Goal: Information Seeking & Learning: Check status

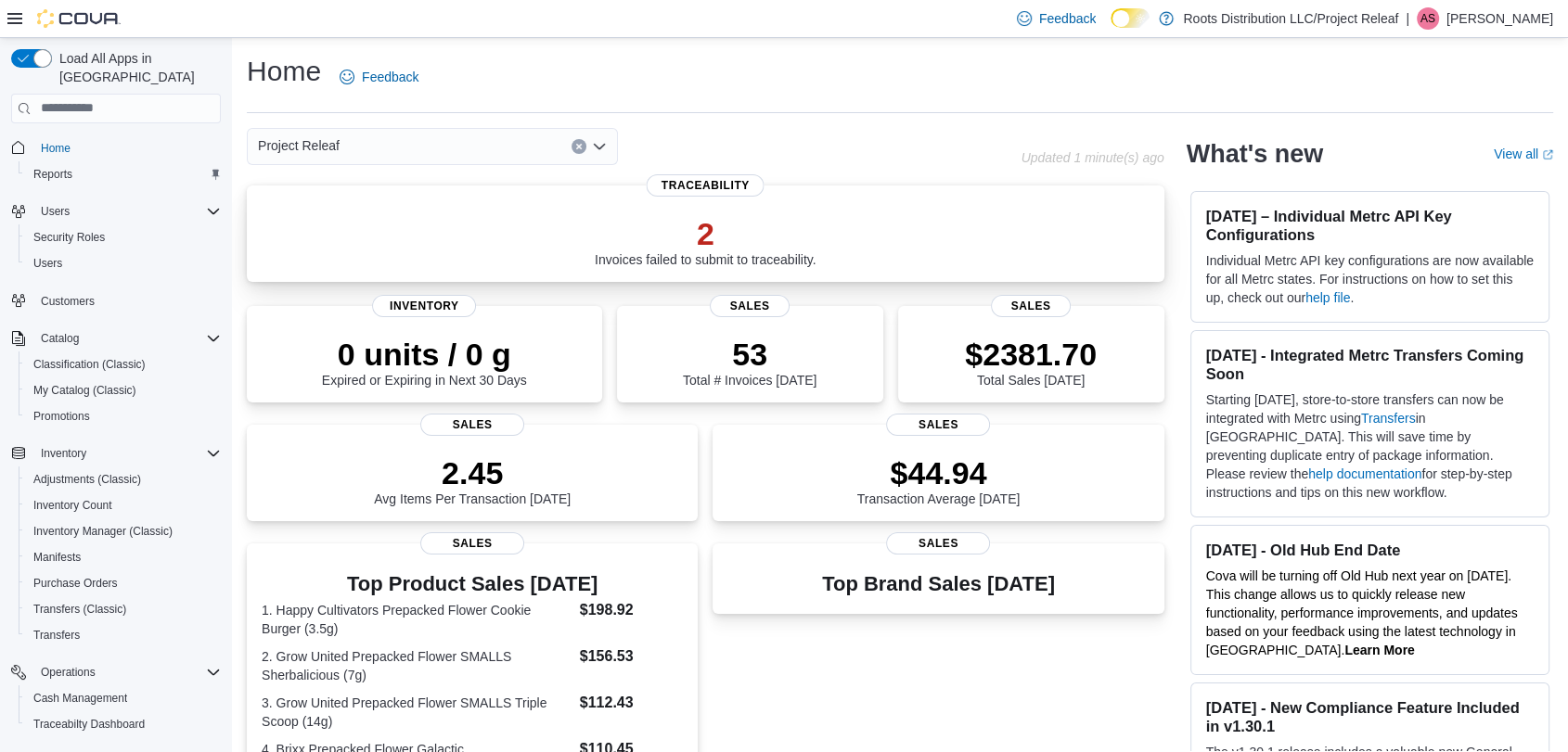
click at [677, 237] on p "2" at bounding box center [706, 234] width 222 height 37
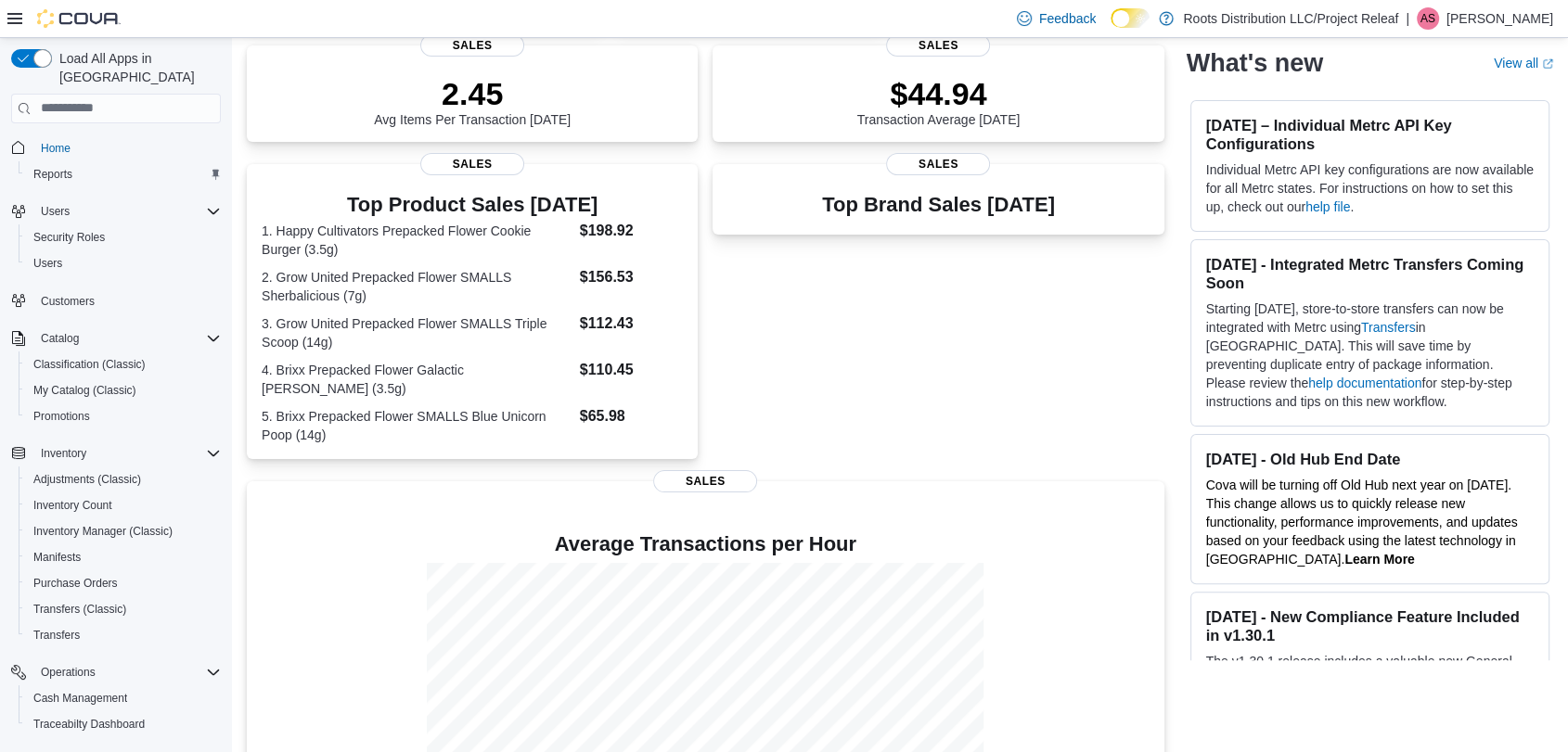
scroll to position [192, 0]
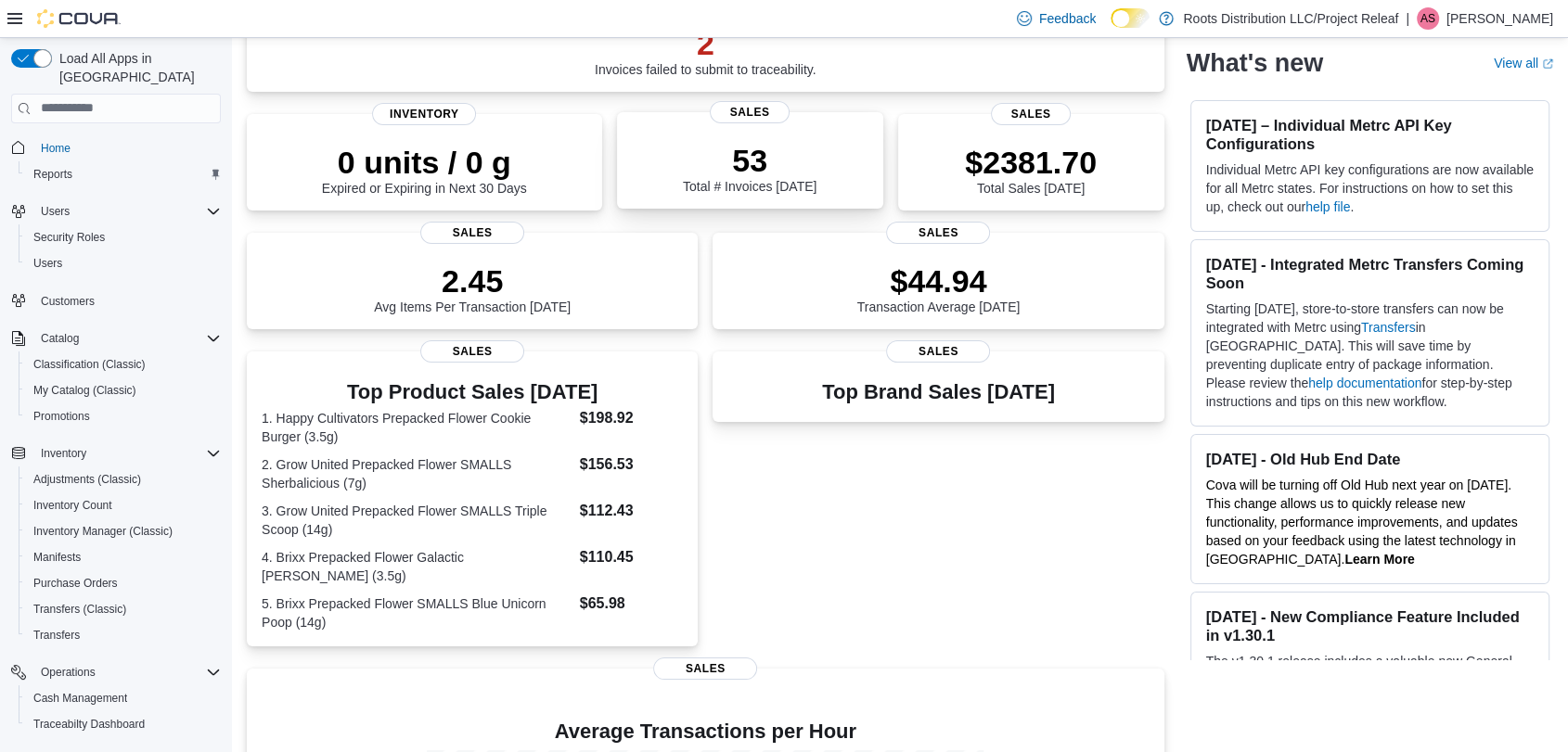
click at [773, 186] on div "53 Total # Invoices Today" at bounding box center [750, 168] width 134 height 52
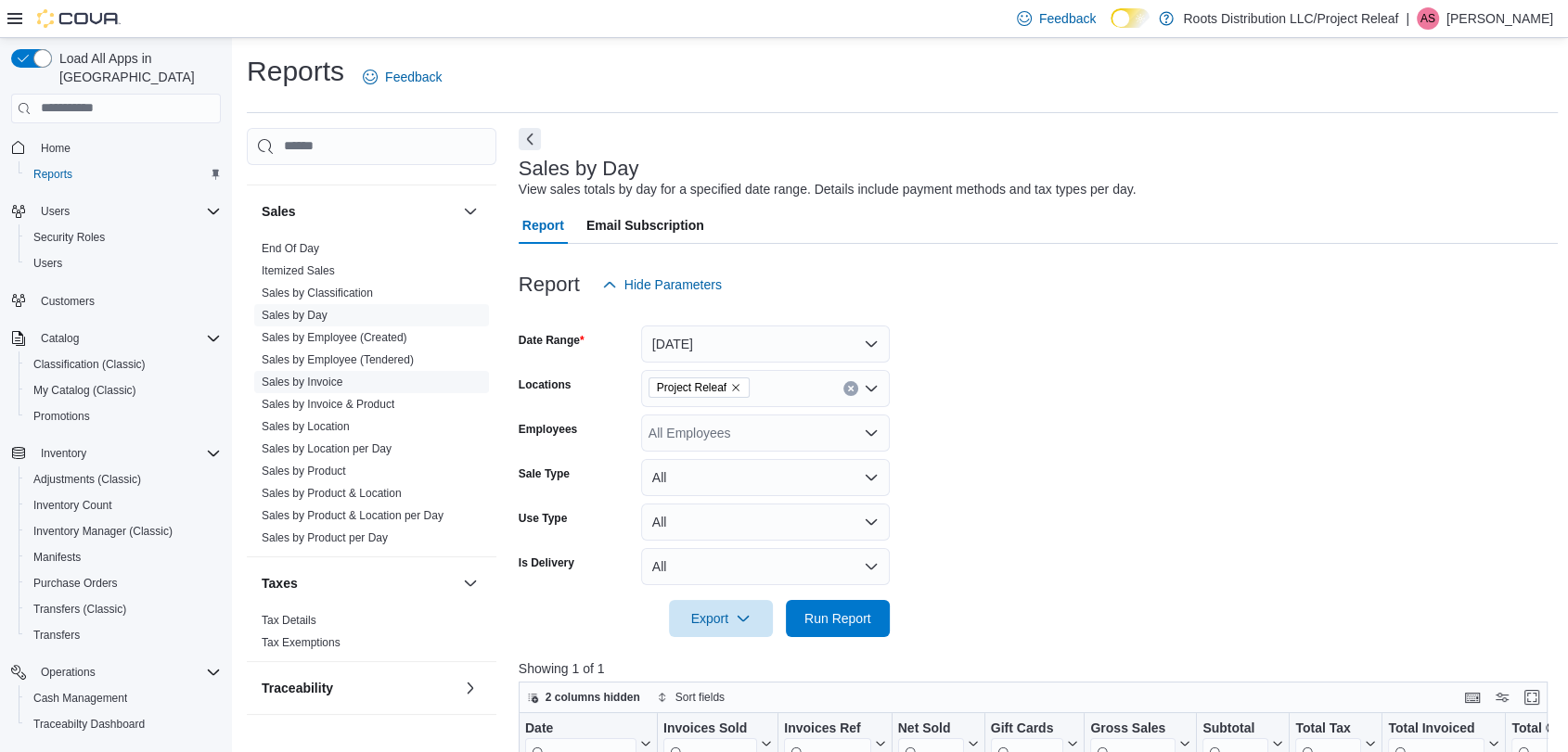
scroll to position [1194, 0]
click at [326, 421] on link "Sales by Location" at bounding box center [305, 423] width 88 height 13
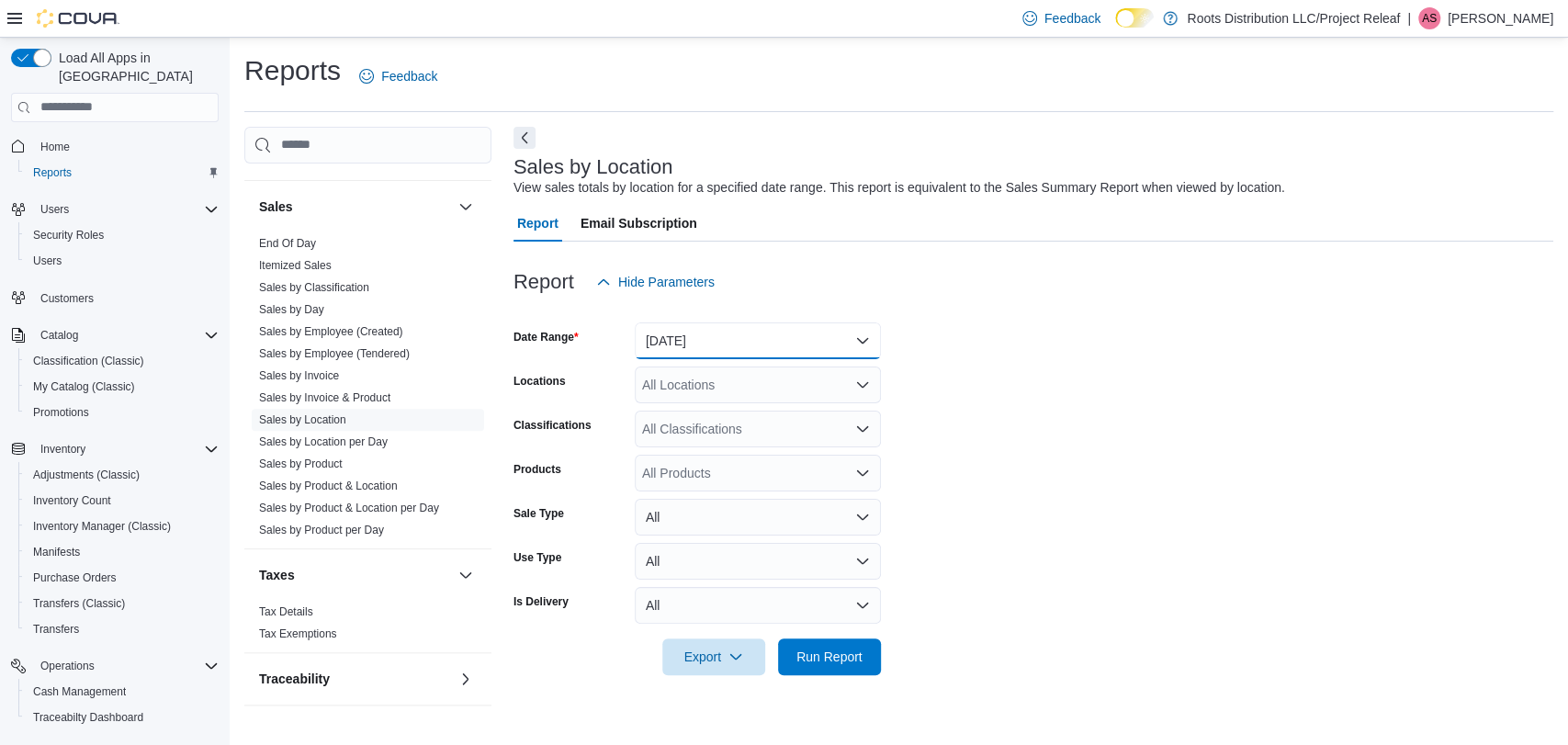
click at [740, 339] on button "Yesterday" at bounding box center [757, 341] width 247 height 36
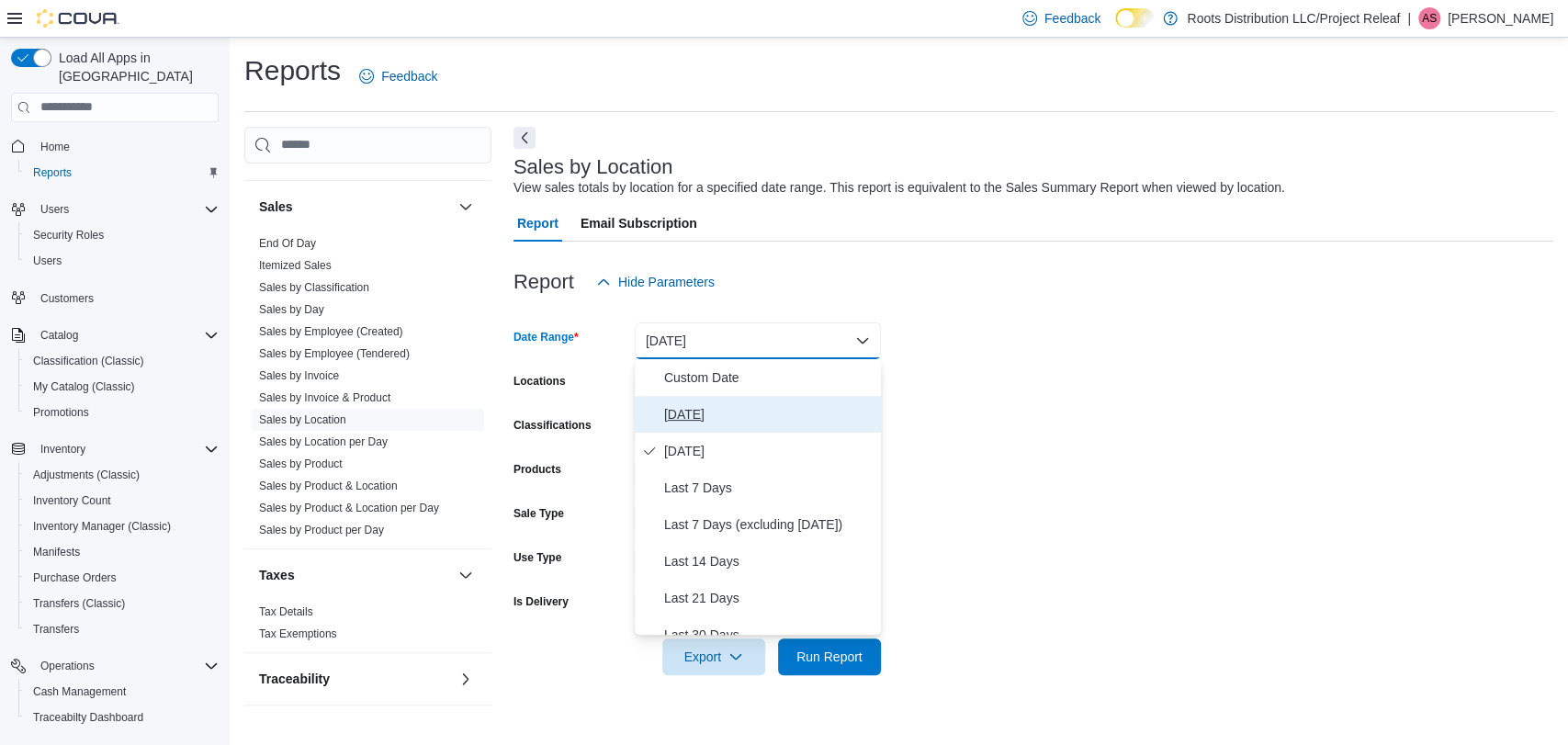
click at [699, 421] on span "Today" at bounding box center [769, 414] width 209 height 22
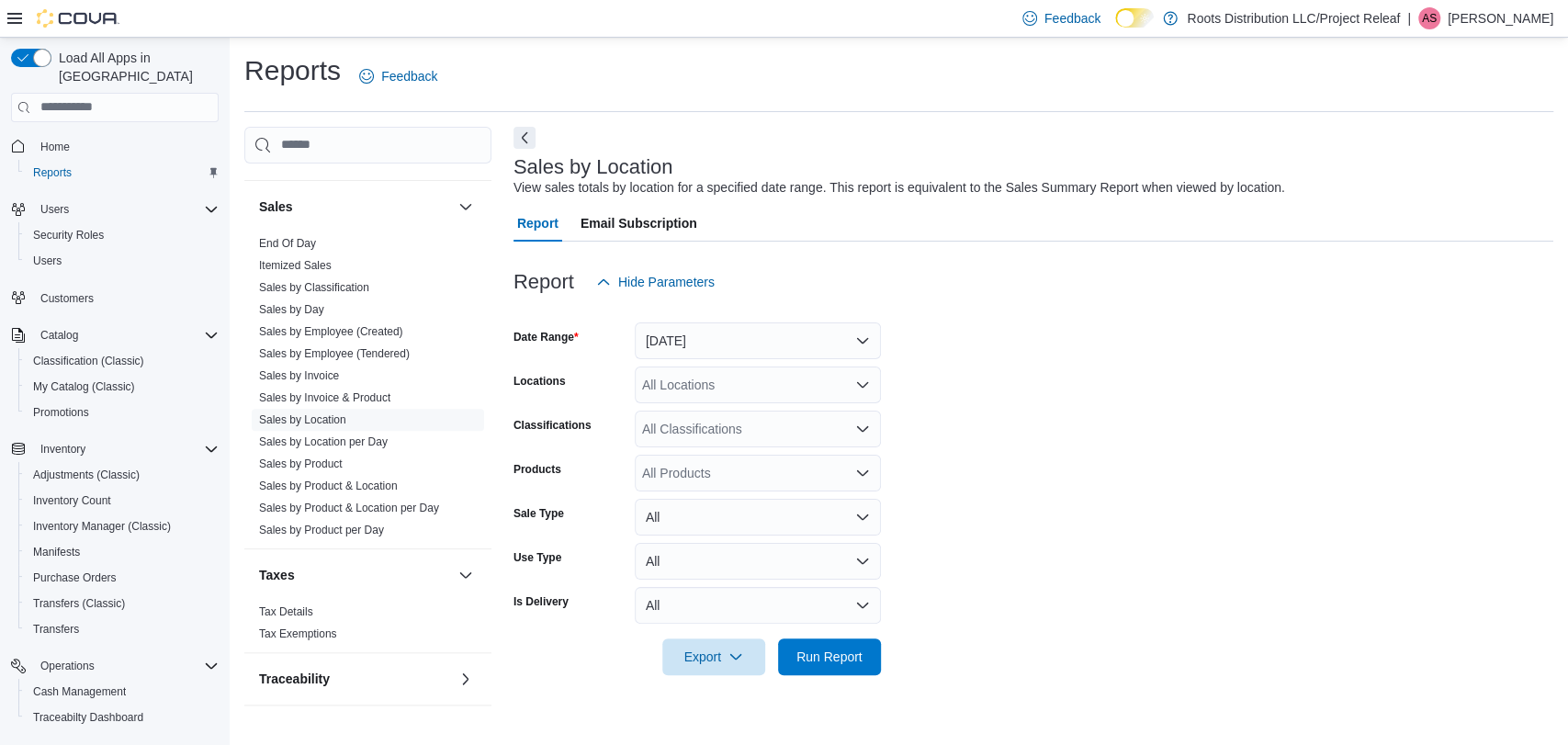
click at [934, 399] on form "Date Range Today Locations All Locations Classifications All Classifications Pr…" at bounding box center [1033, 488] width 1040 height 375
click at [818, 645] on span "Run Report" at bounding box center [829, 656] width 81 height 36
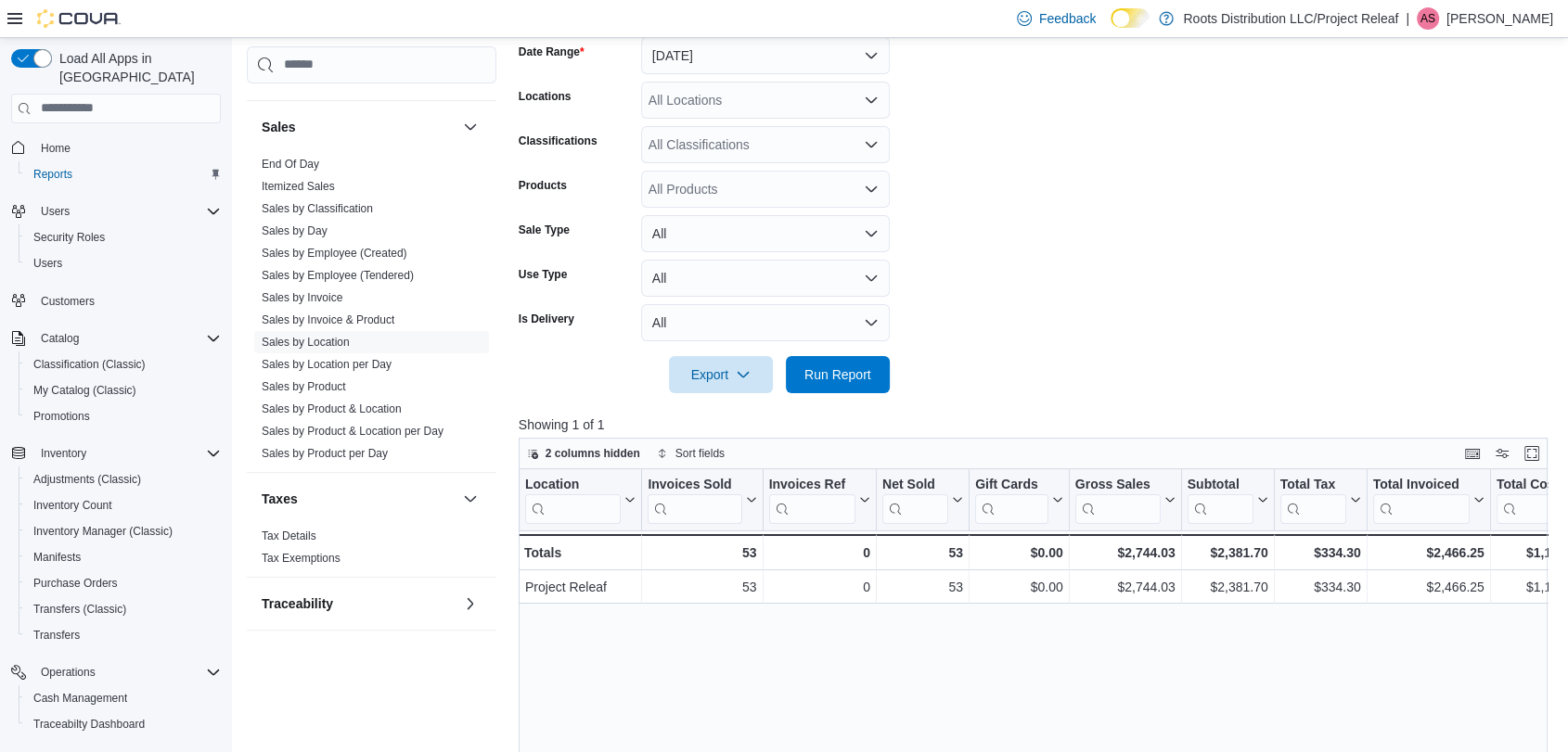
scroll to position [515, 0]
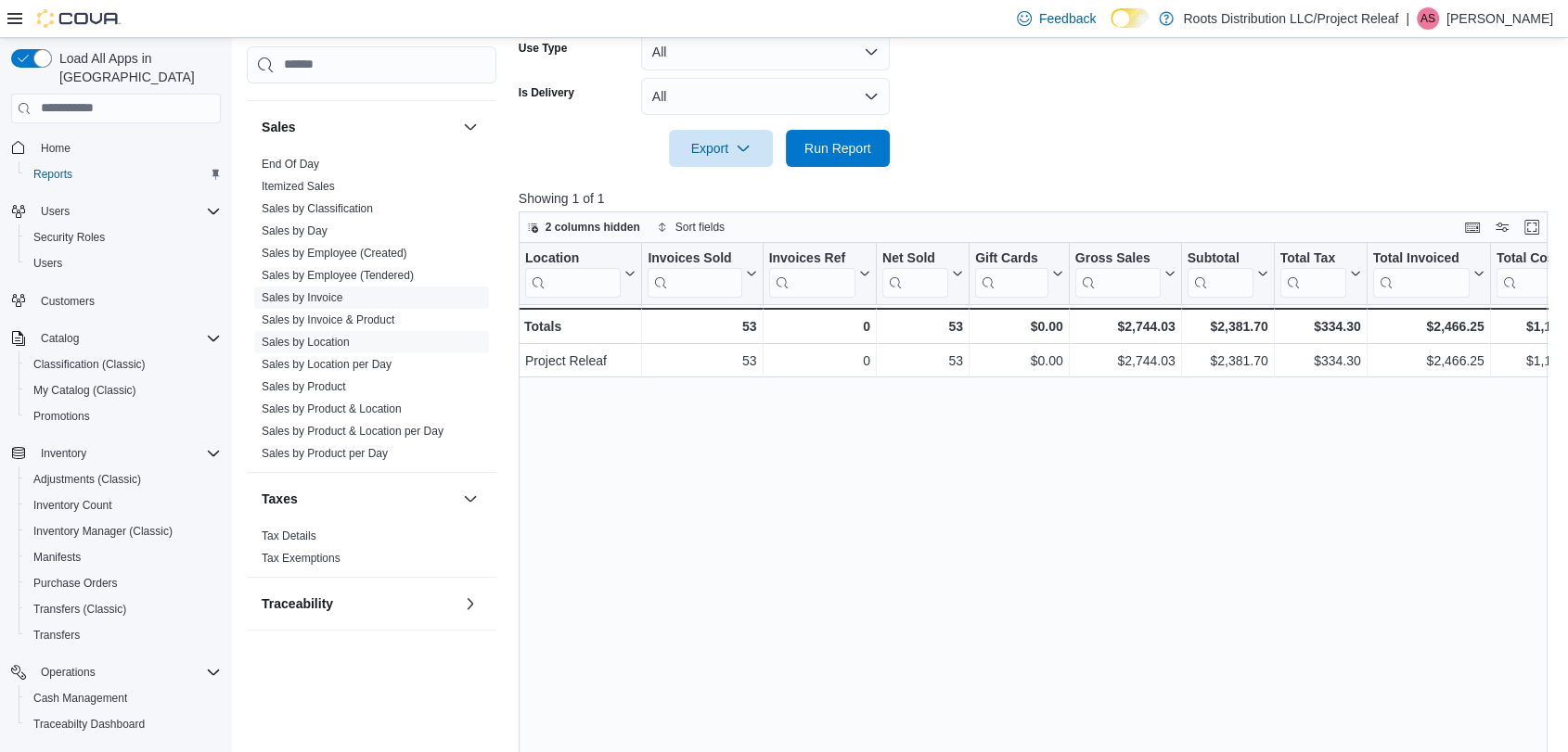
click at [338, 293] on link "Sales by Invoice" at bounding box center [301, 298] width 80 height 13
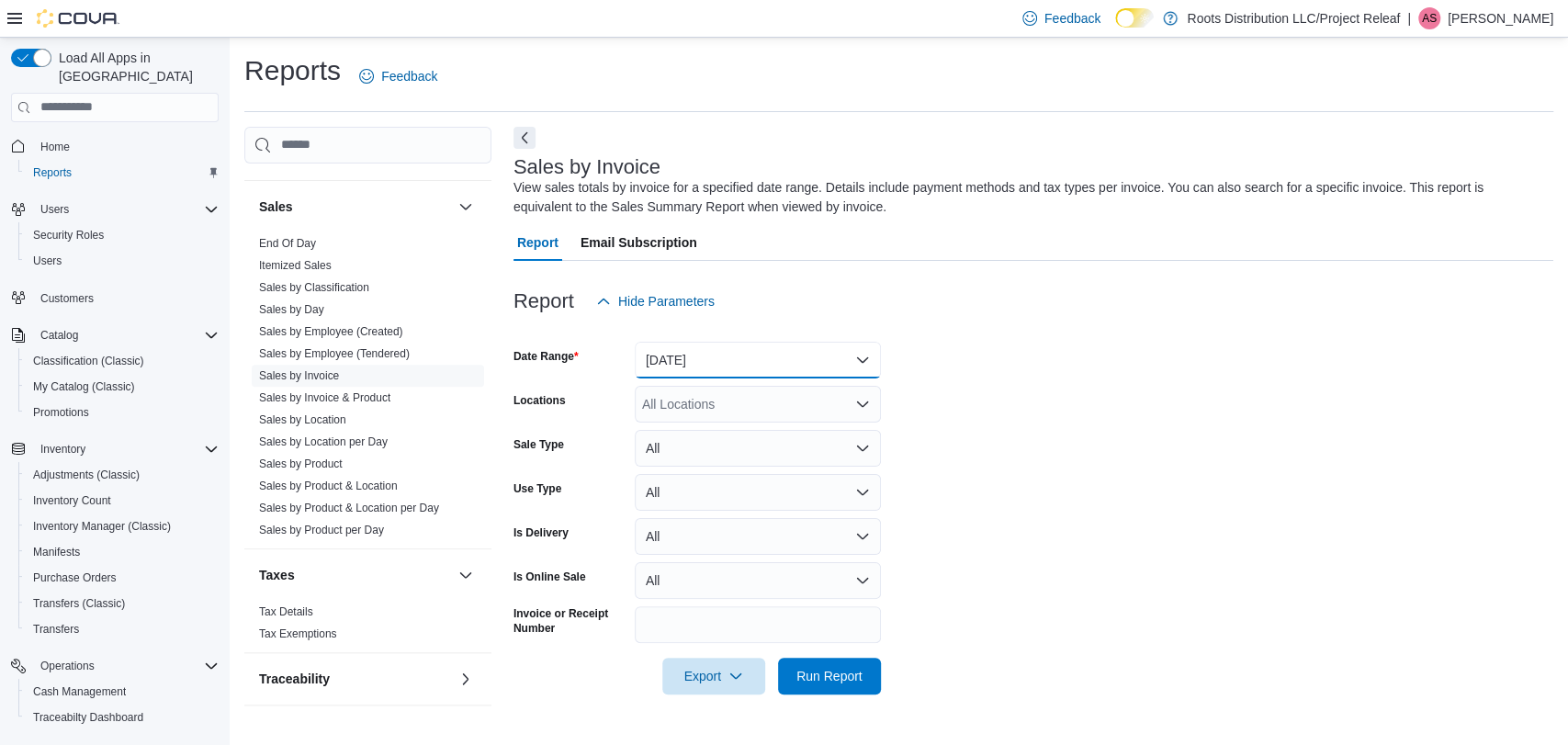
click at [827, 367] on button "Yesterday" at bounding box center [757, 360] width 247 height 36
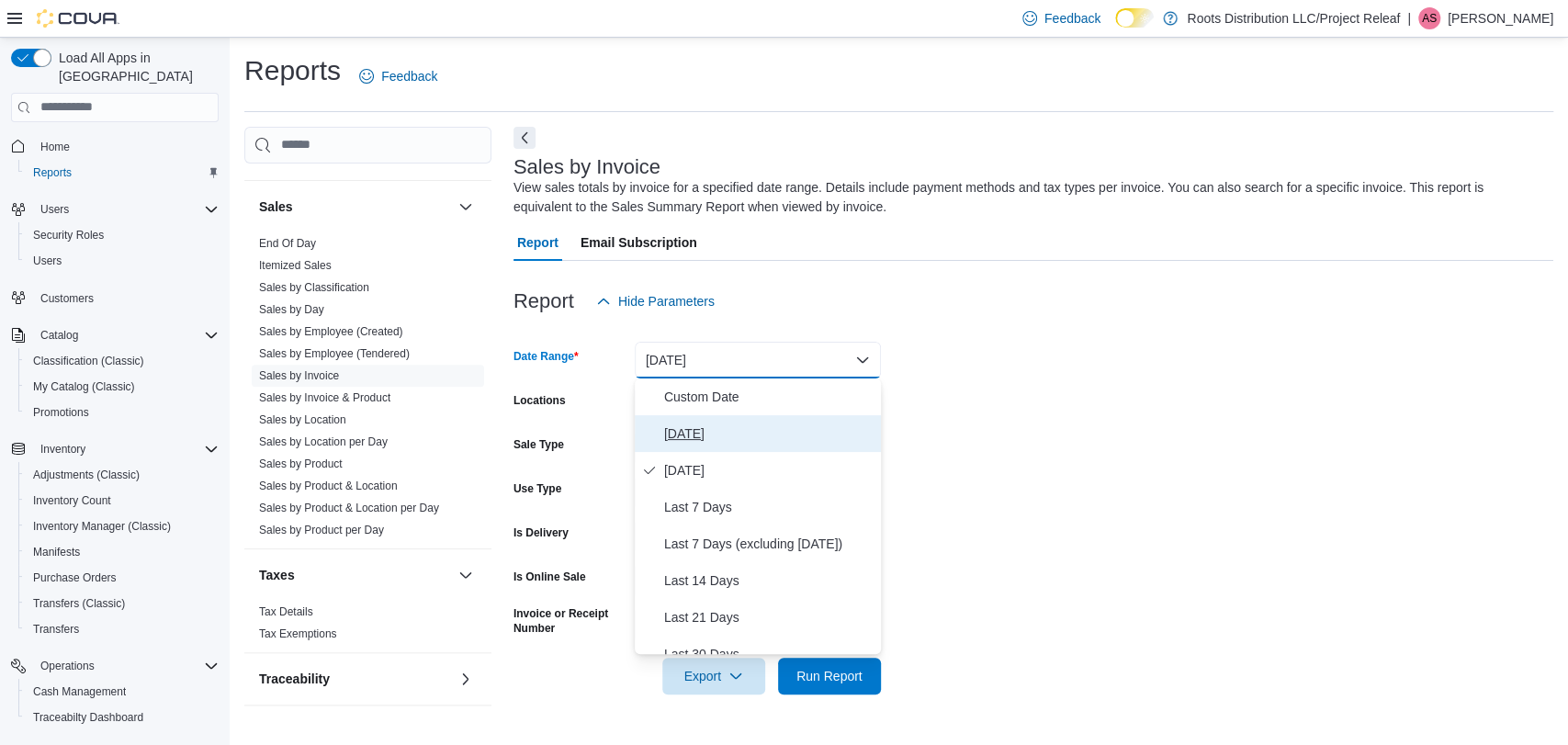
click at [711, 428] on span "Today" at bounding box center [769, 433] width 209 height 22
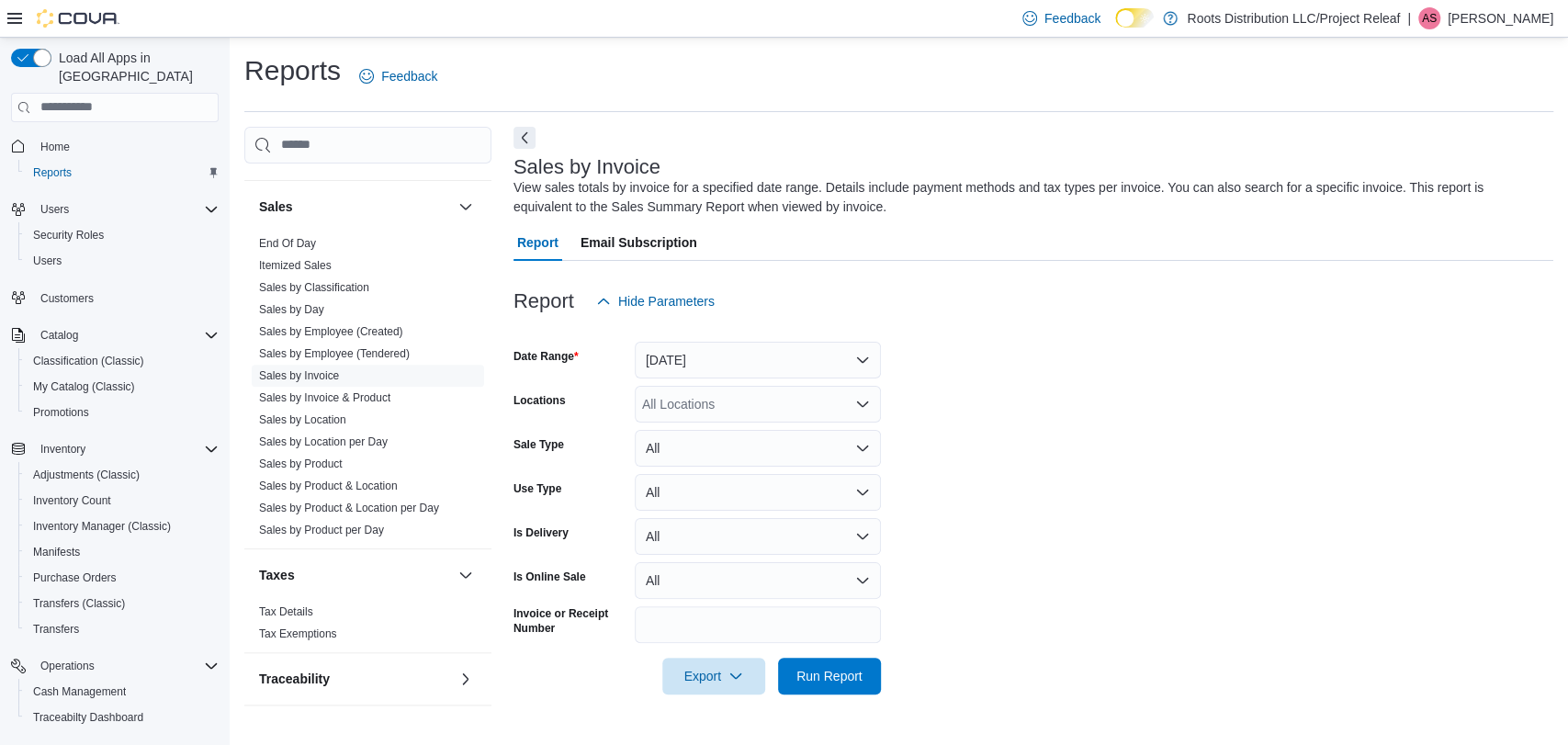
click at [1054, 330] on div at bounding box center [1033, 330] width 1040 height 22
click at [849, 675] on span "Run Report" at bounding box center [829, 675] width 66 height 18
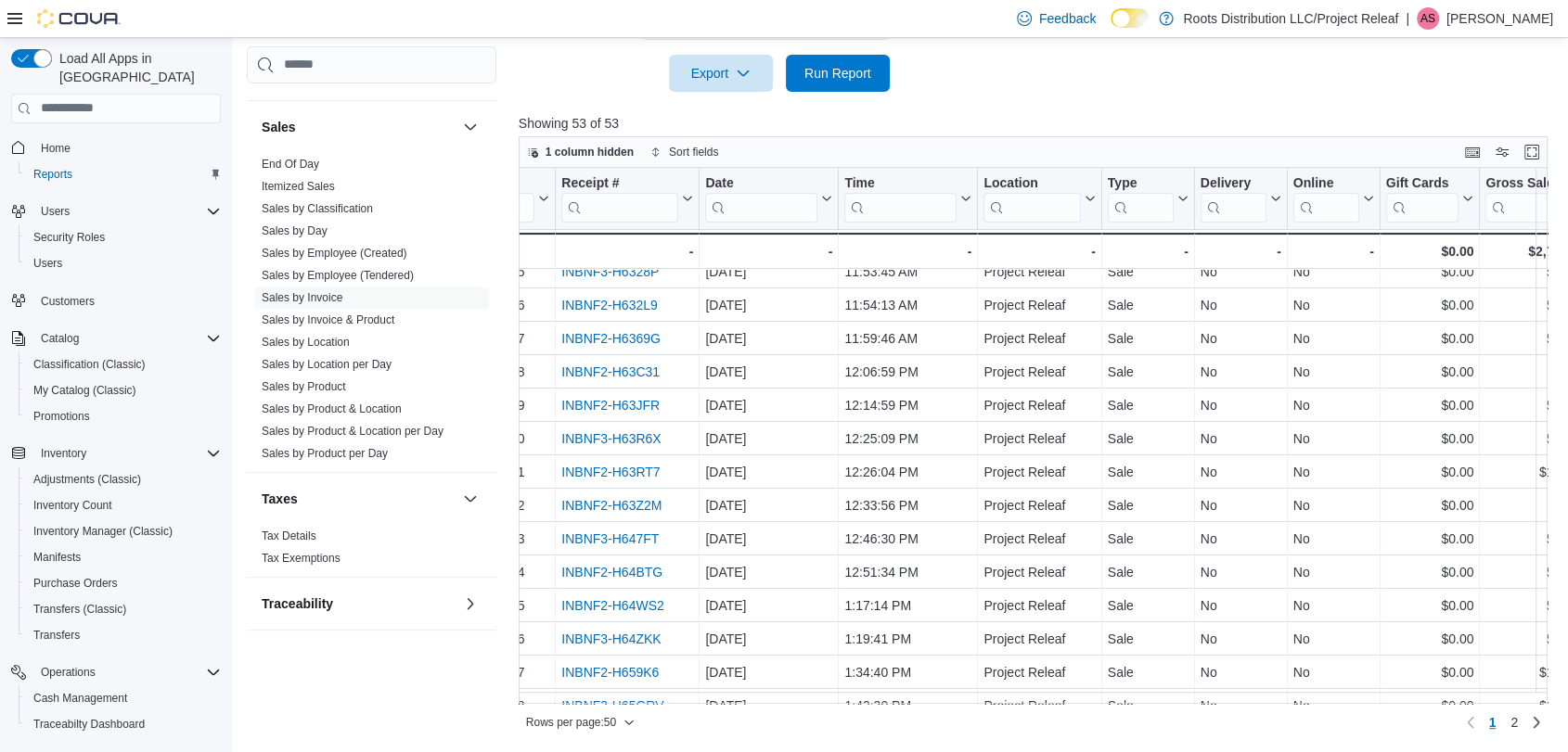
scroll to position [515, 0]
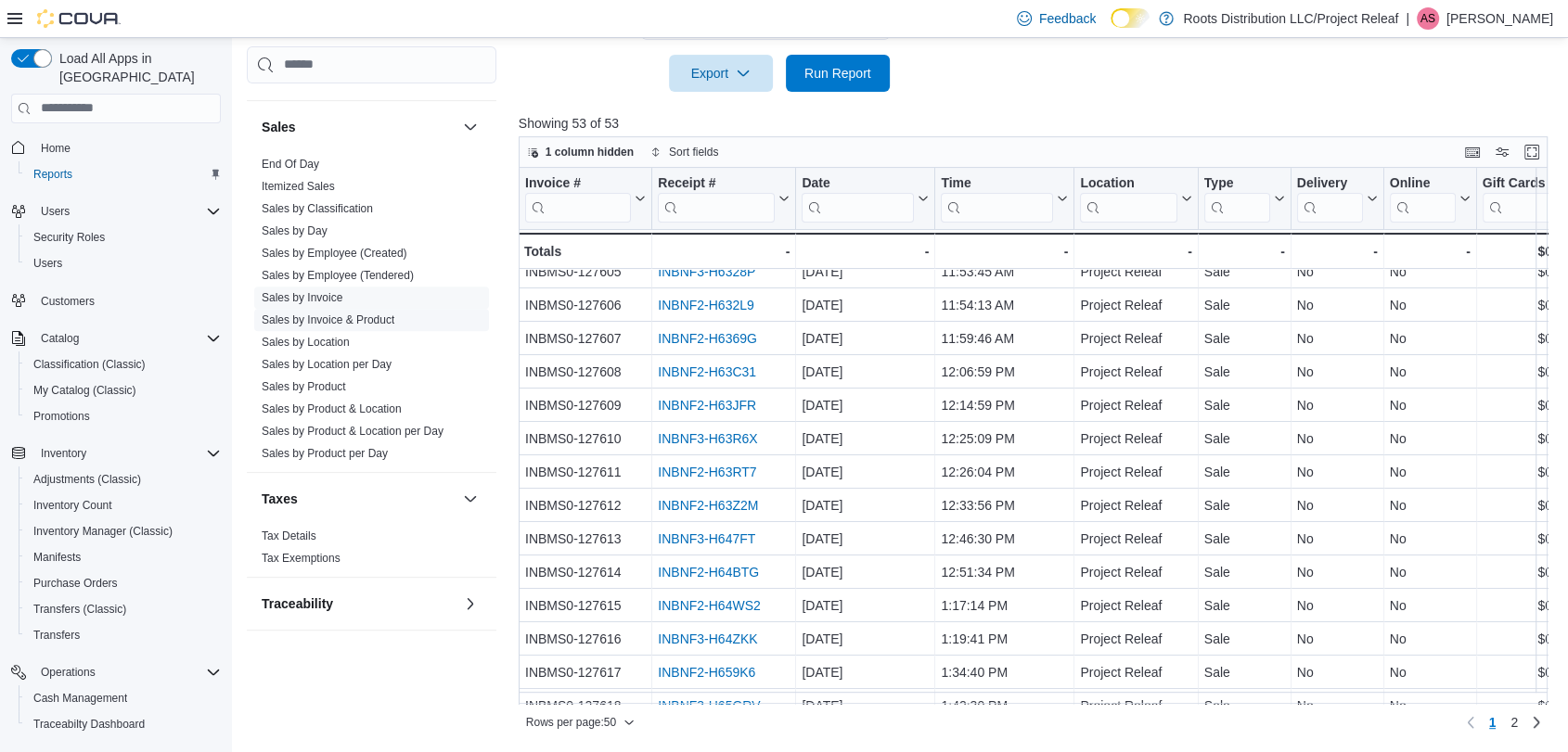
click at [336, 319] on link "Sales by Invoice & Product" at bounding box center [328, 320] width 133 height 13
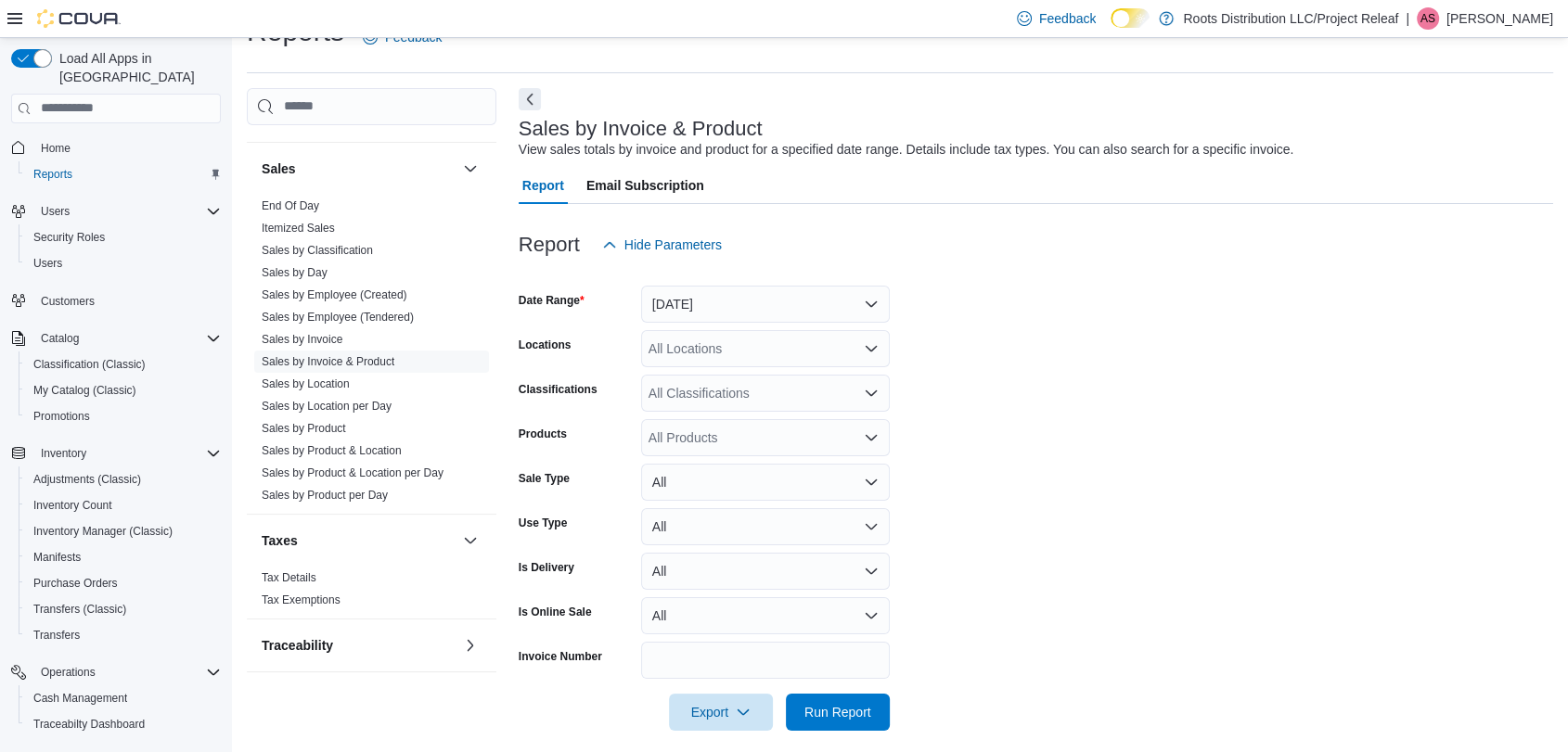
scroll to position [43, 0]
click at [735, 293] on button "Yesterday" at bounding box center [765, 301] width 249 height 37
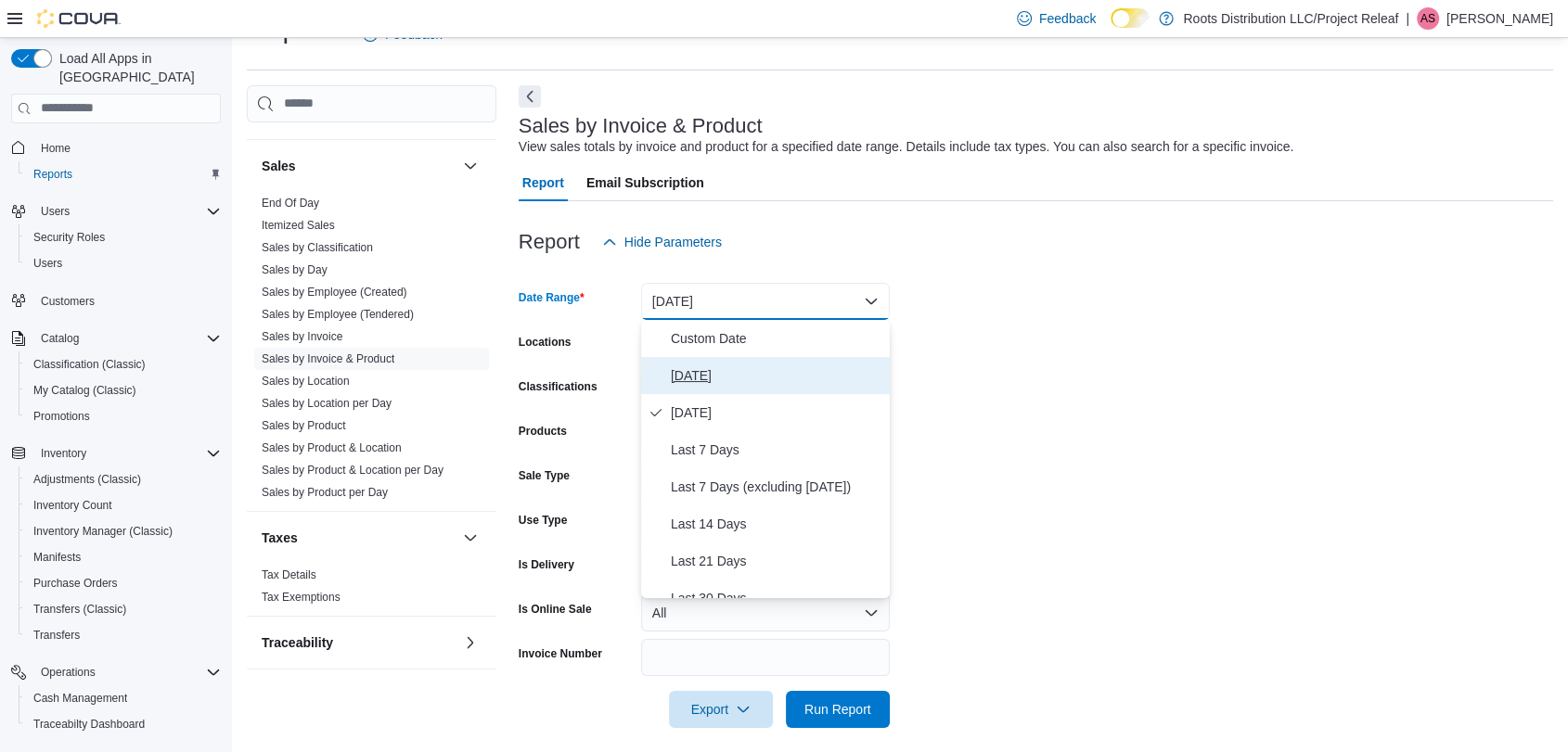
click at [717, 364] on span "Today" at bounding box center [776, 375] width 211 height 22
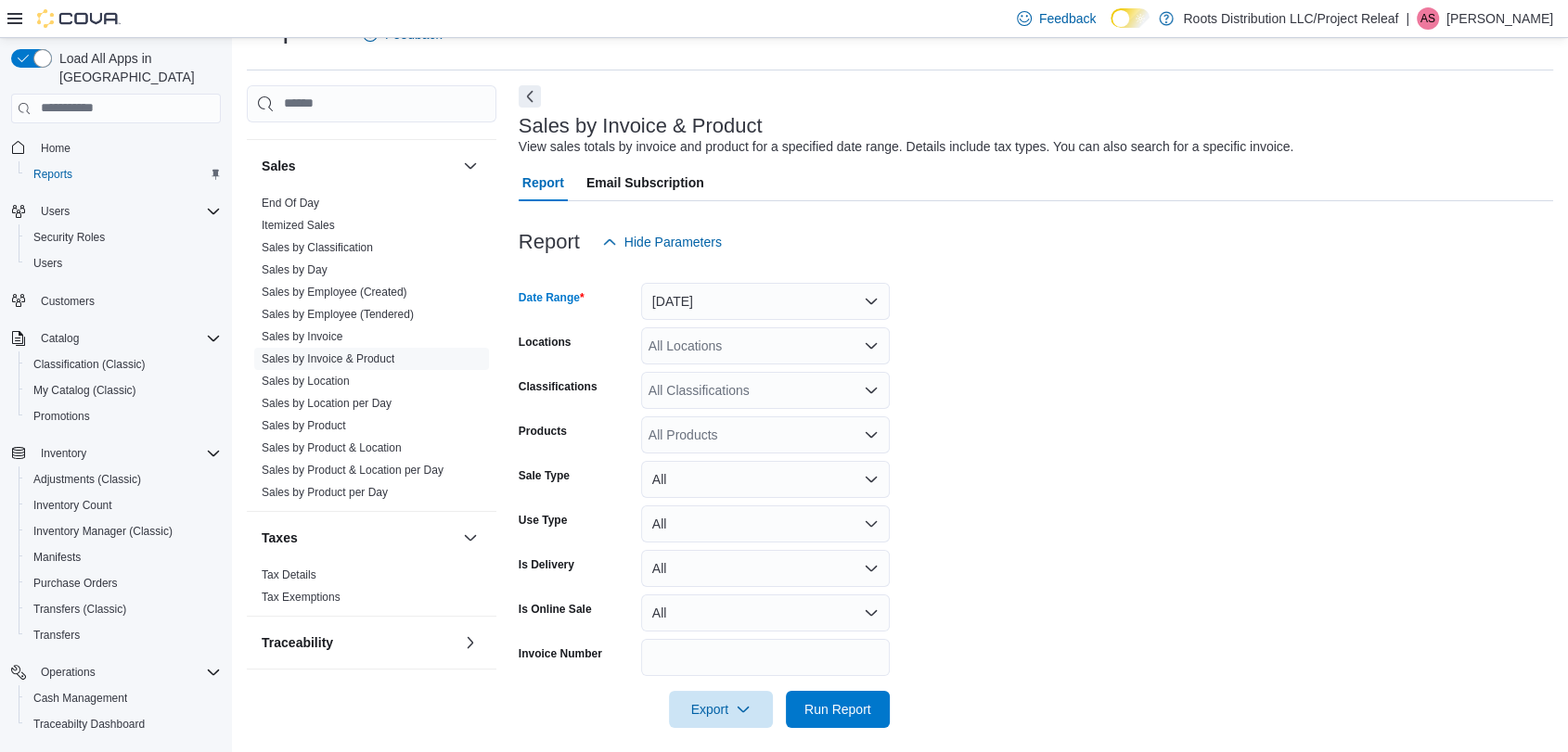
click at [976, 505] on form "Date Range Today Locations All Locations Classifications All Classifications Pr…" at bounding box center [1035, 494] width 1034 height 467
click at [863, 706] on span "Run Report" at bounding box center [837, 708] width 67 height 18
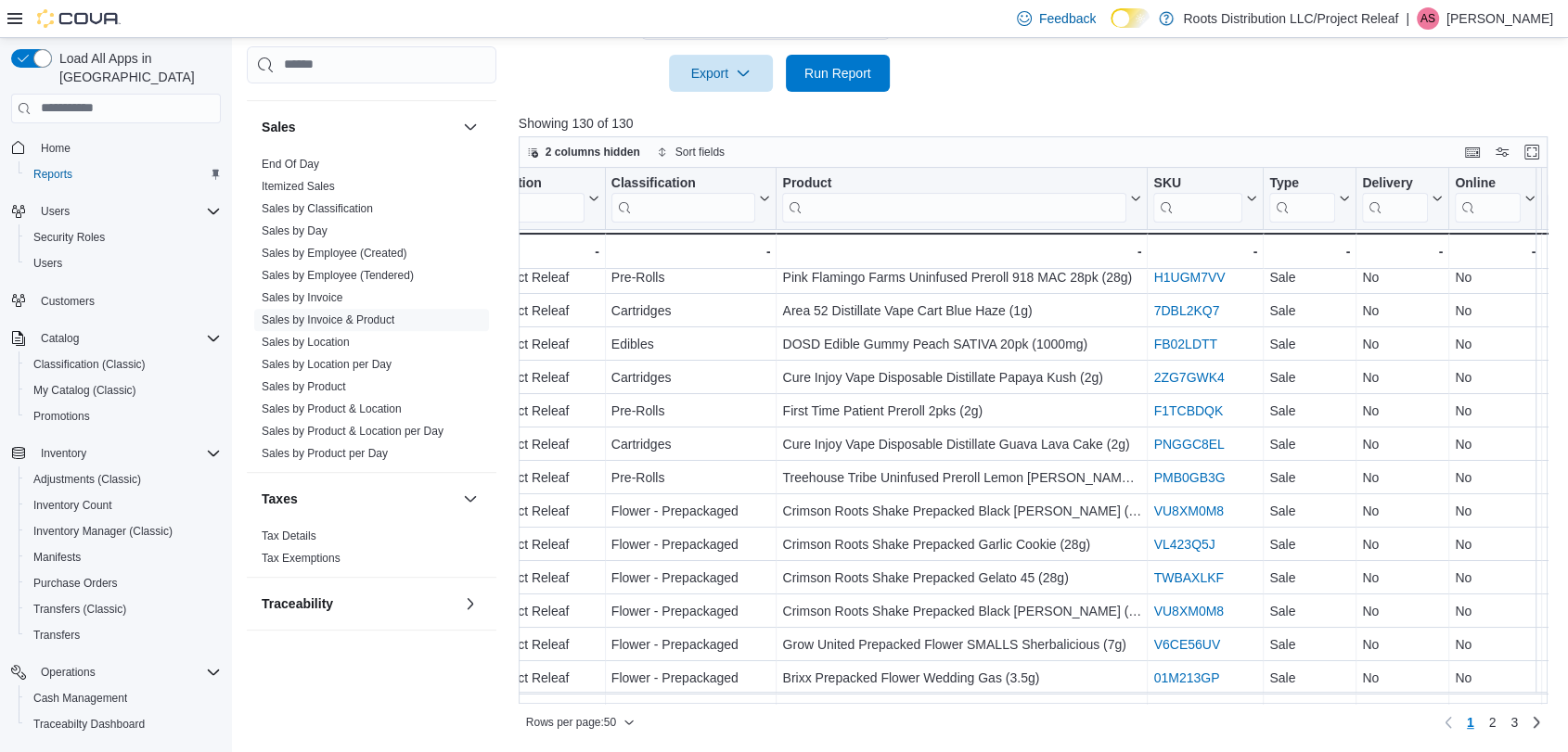
scroll to position [309, 661]
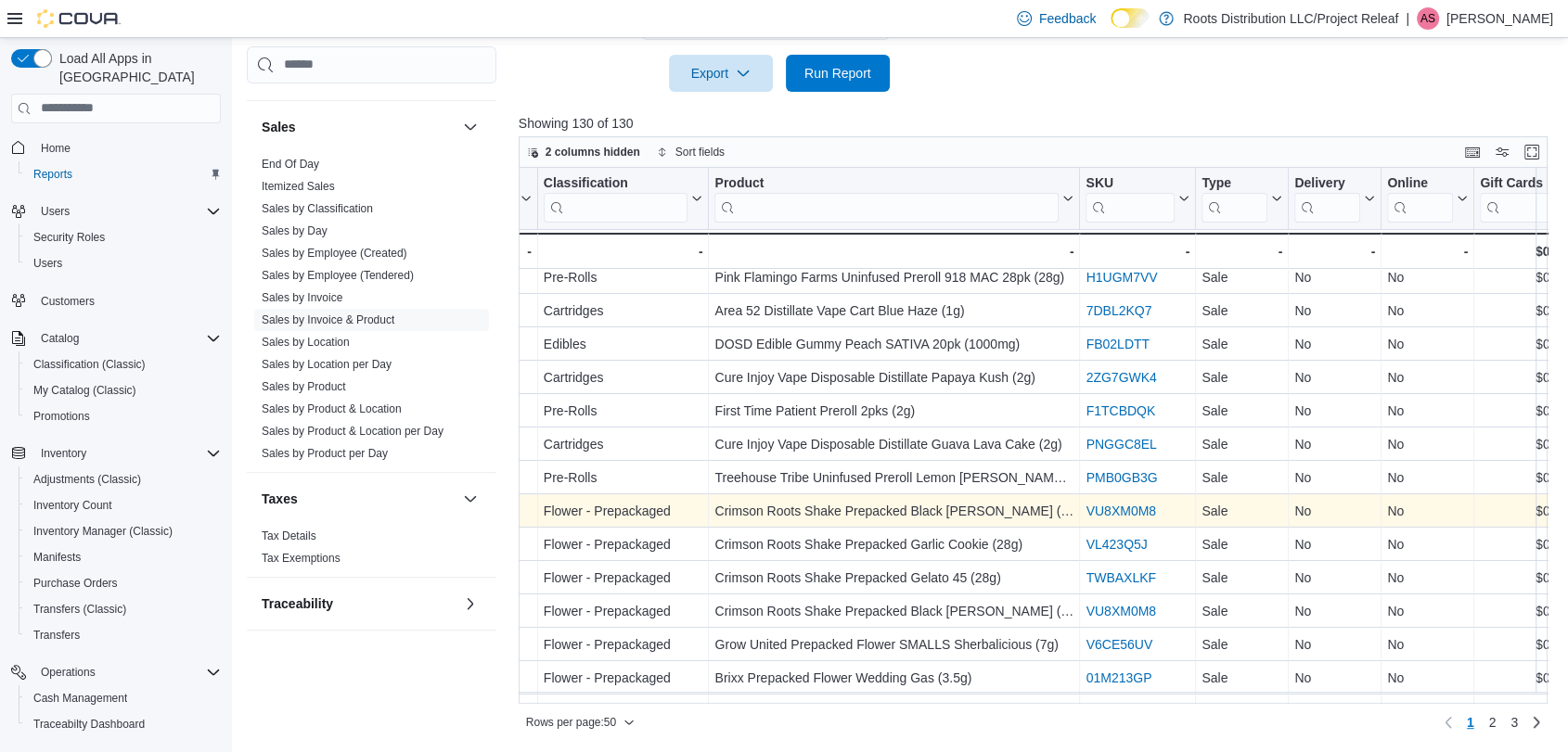
click at [1107, 510] on link "VU8XM0M8" at bounding box center [1120, 511] width 70 height 15
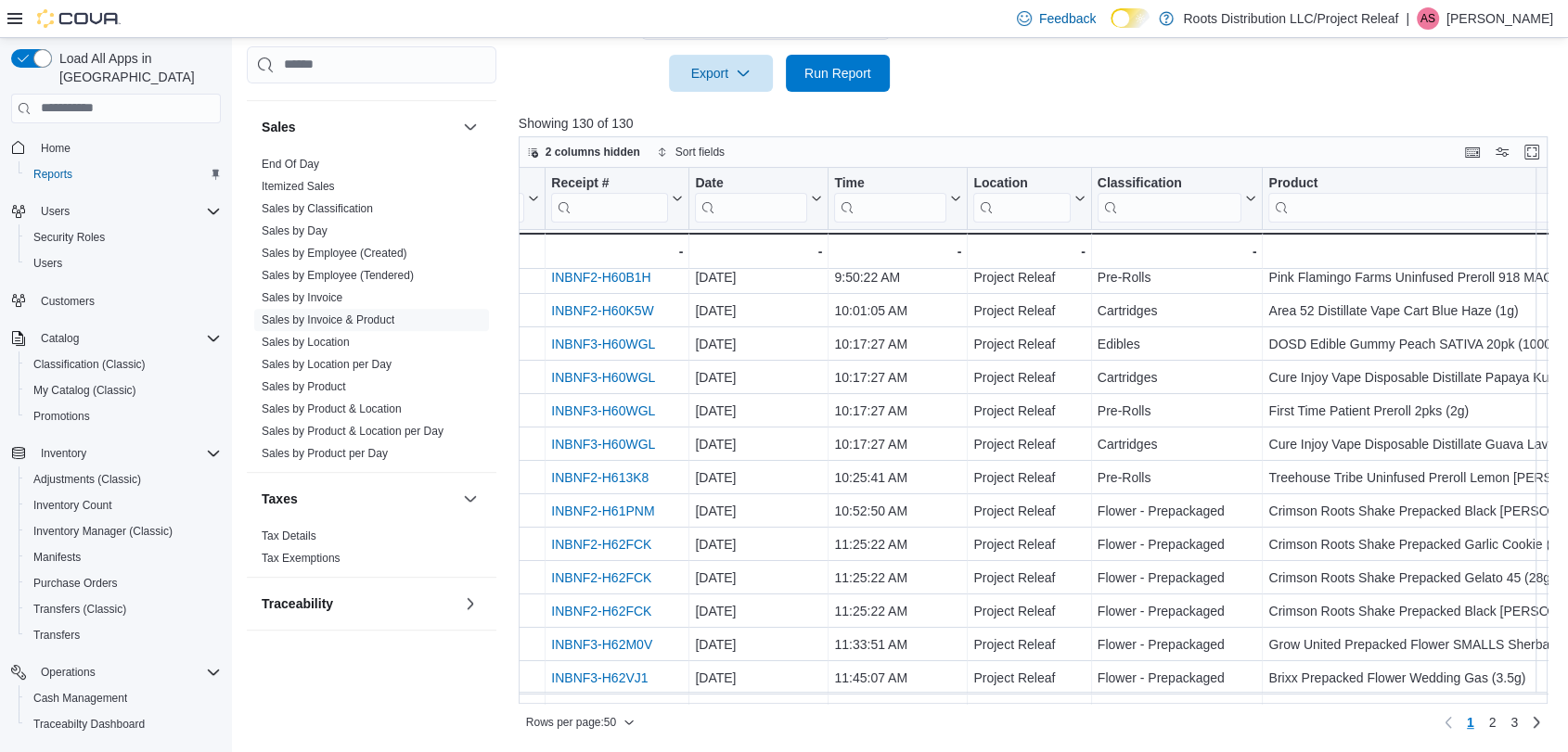
scroll to position [309, 0]
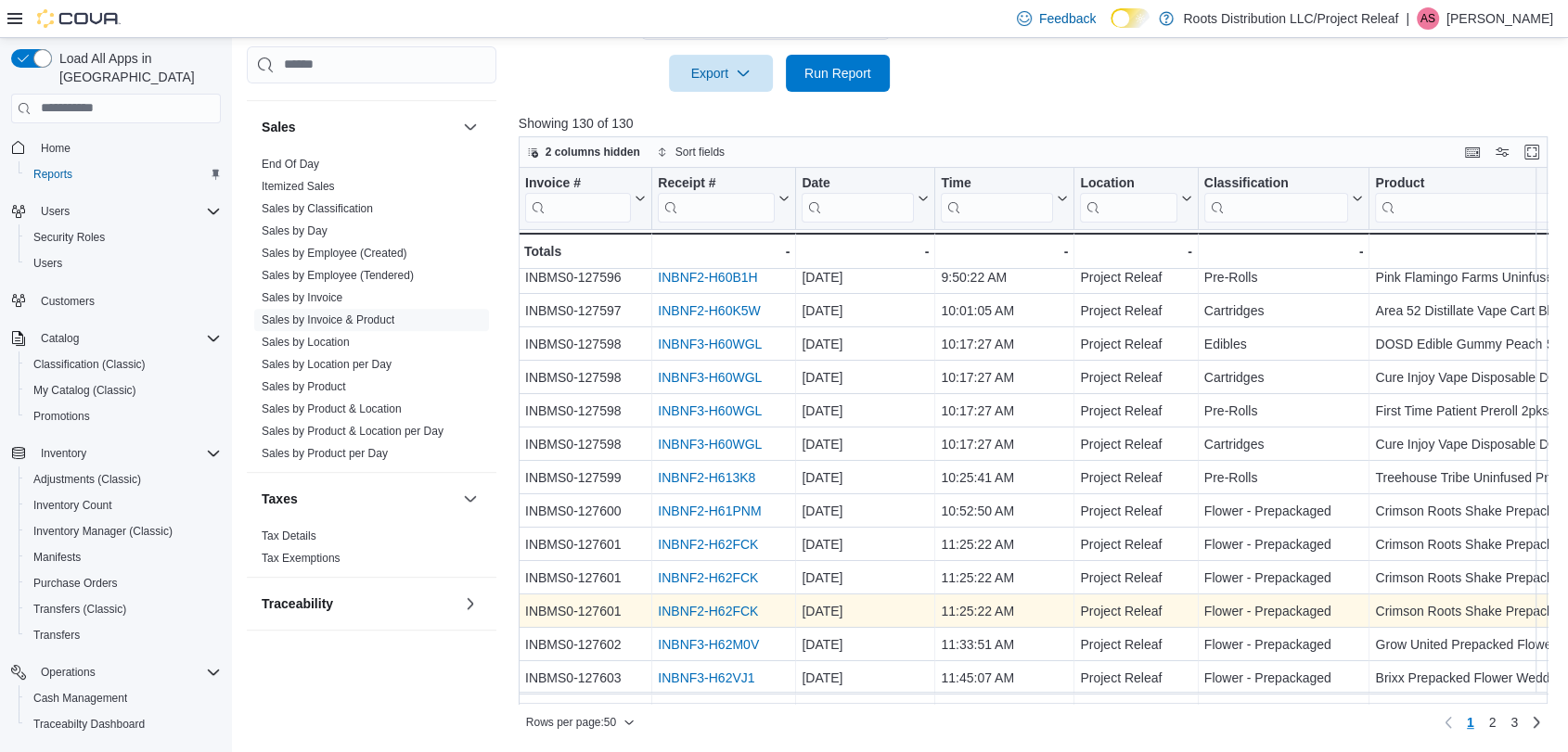
click at [680, 606] on link "INBNF2-H62FCK" at bounding box center [707, 611] width 100 height 15
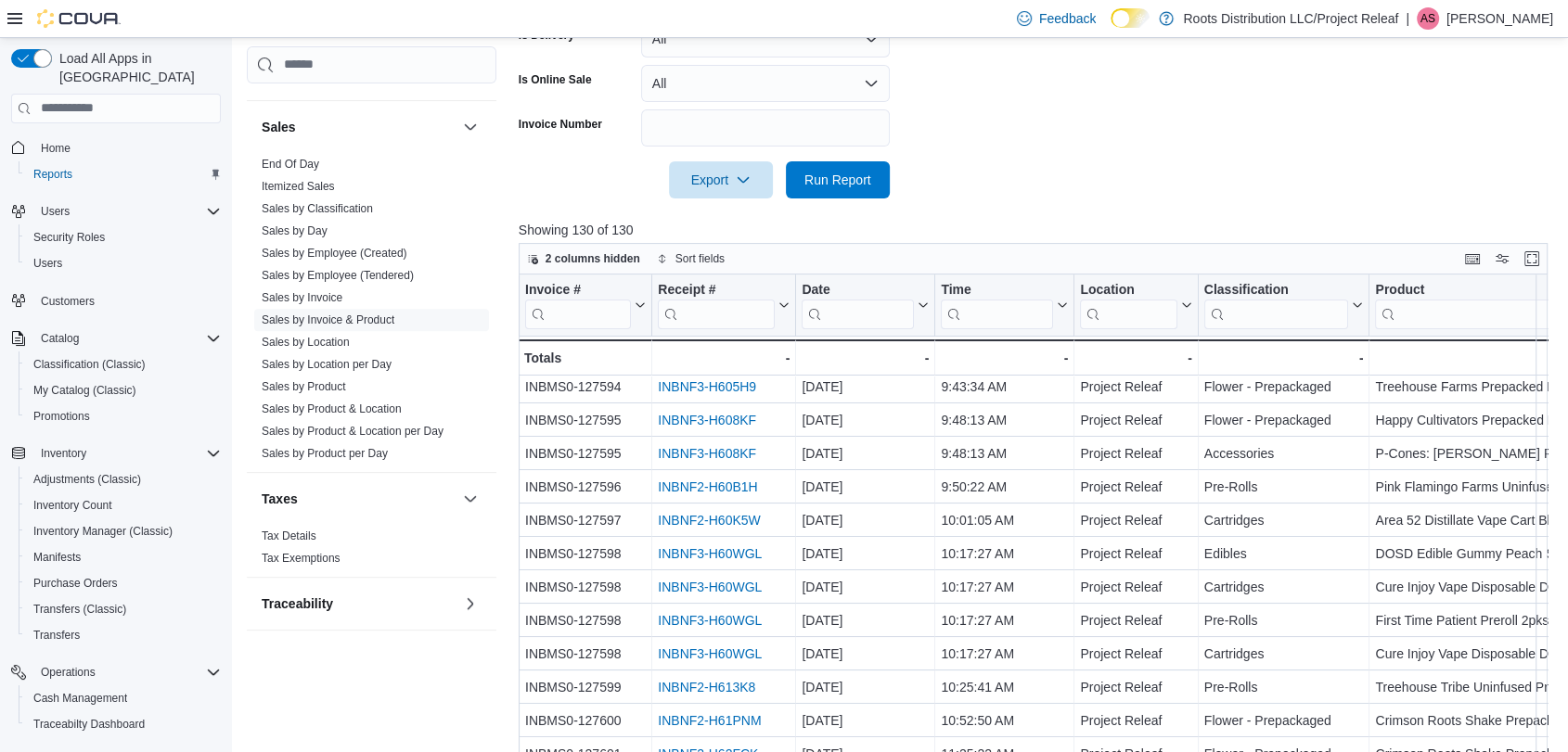
scroll to position [473, 0]
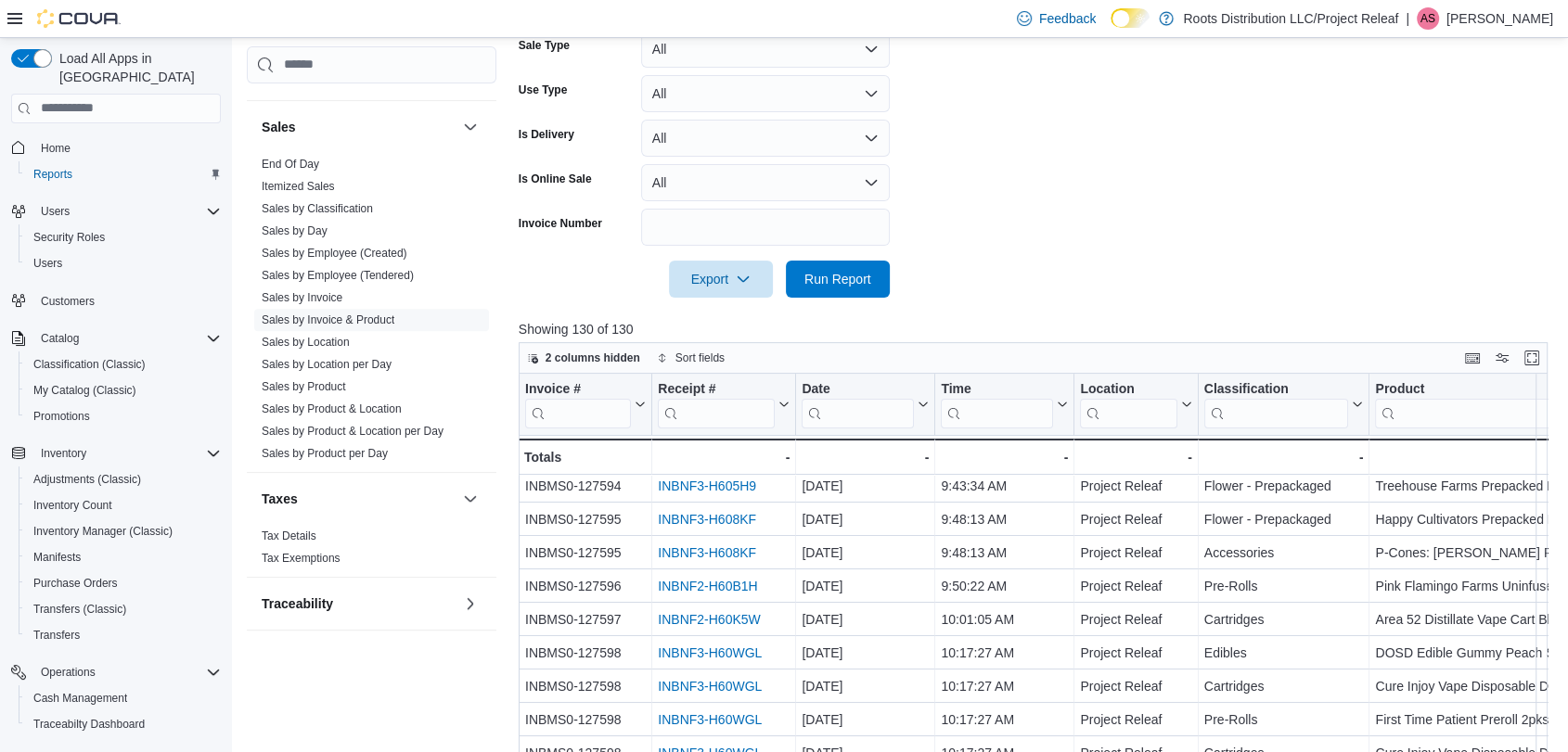
click at [1059, 205] on form "Date Range Today Locations All Locations Classifications All Classifications Pr…" at bounding box center [1038, 64] width 1040 height 467
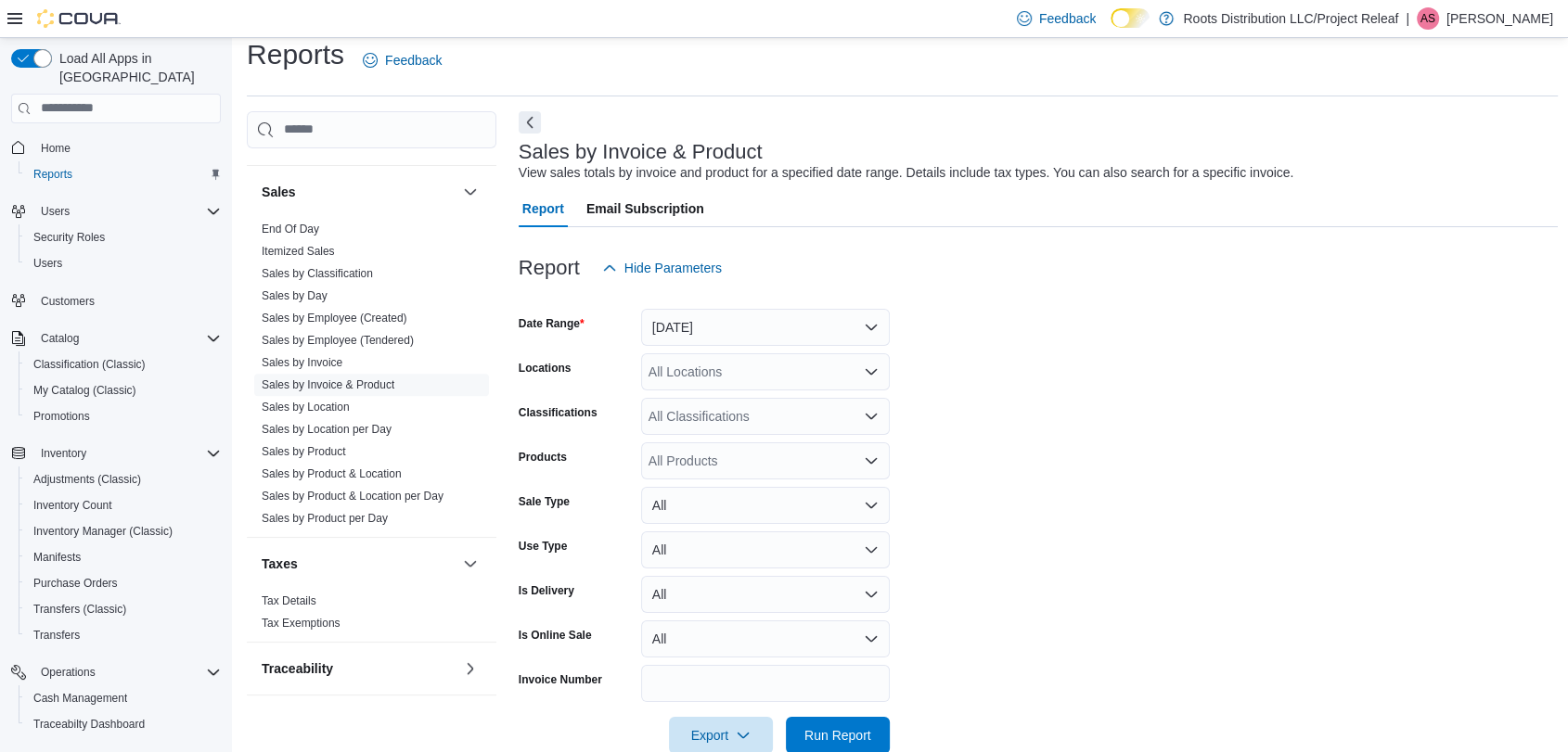
scroll to position [0, 0]
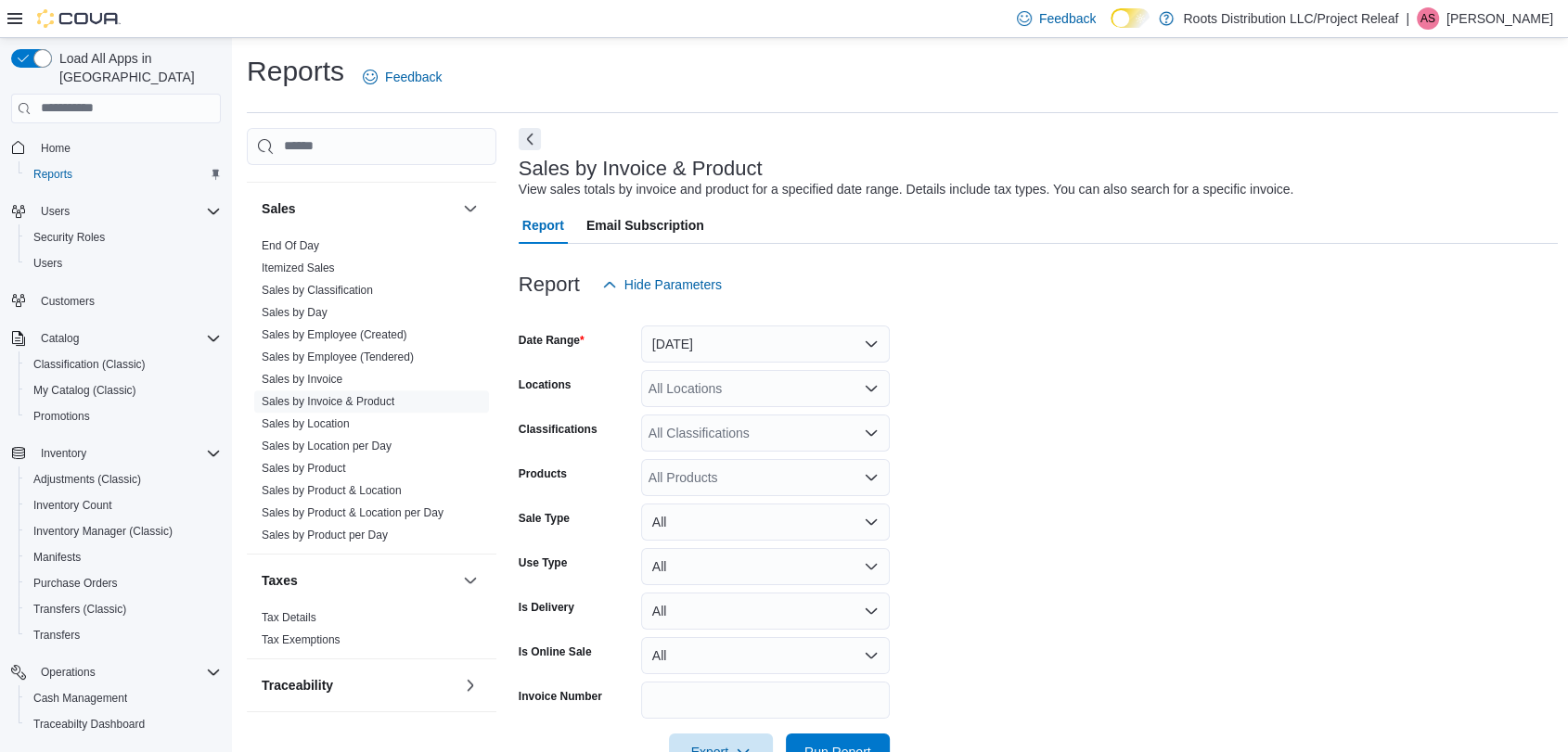
click at [1051, 329] on form "Date Range Today Locations All Locations Classifications All Classifications Pr…" at bounding box center [1038, 537] width 1040 height 467
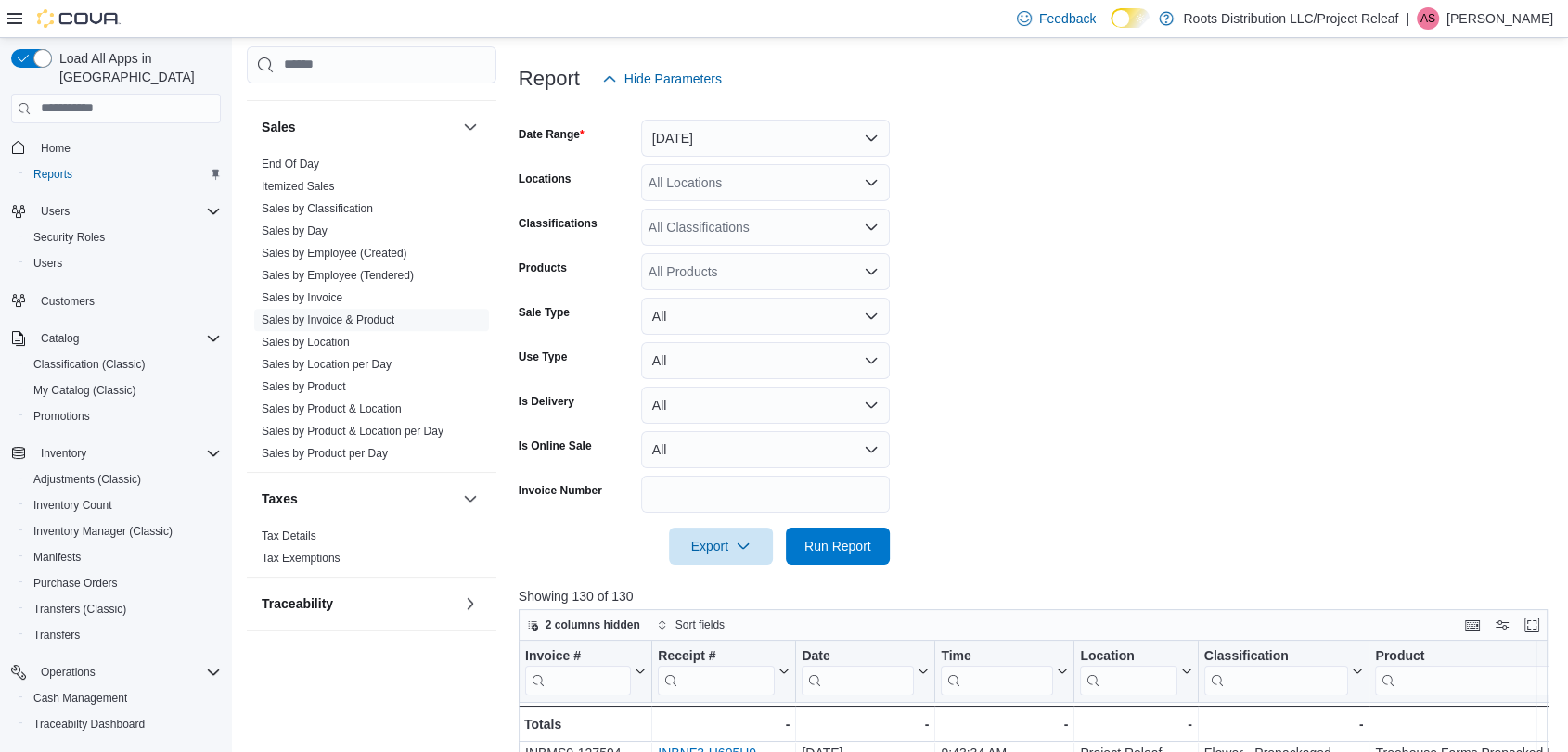
click at [1051, 329] on form "Date Range Today Locations All Locations Classifications All Classifications Pr…" at bounding box center [1038, 331] width 1040 height 467
click at [1066, 351] on form "Date Range Today Locations All Locations Classifications All Classifications Pr…" at bounding box center [1038, 331] width 1040 height 467
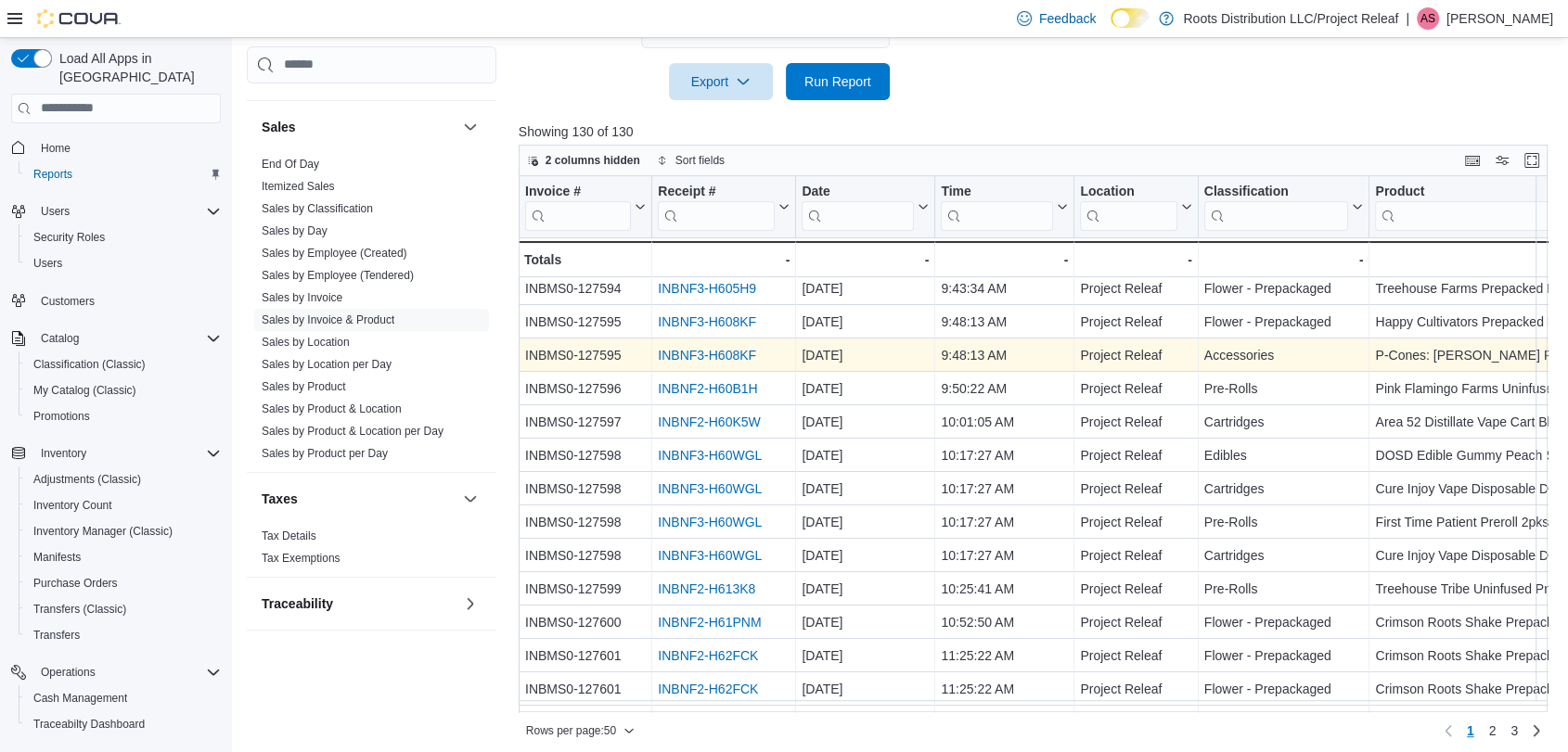
scroll to position [679, 0]
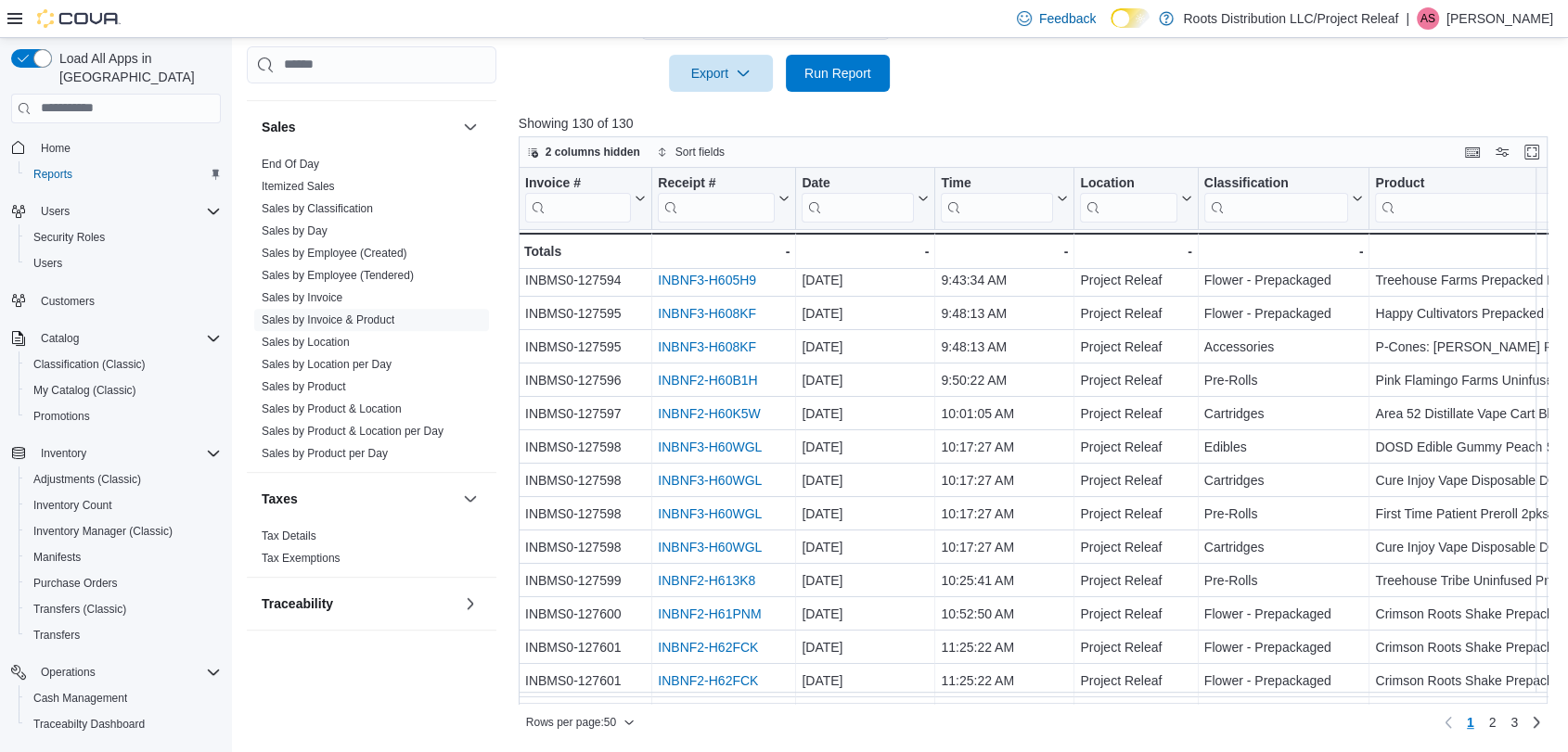
click at [1041, 124] on p "Showing 130 of 130" at bounding box center [1038, 123] width 1040 height 18
click at [1098, 728] on div "Rows per page : 50 Page 1 of 3 1 2 3" at bounding box center [1033, 722] width 1029 height 30
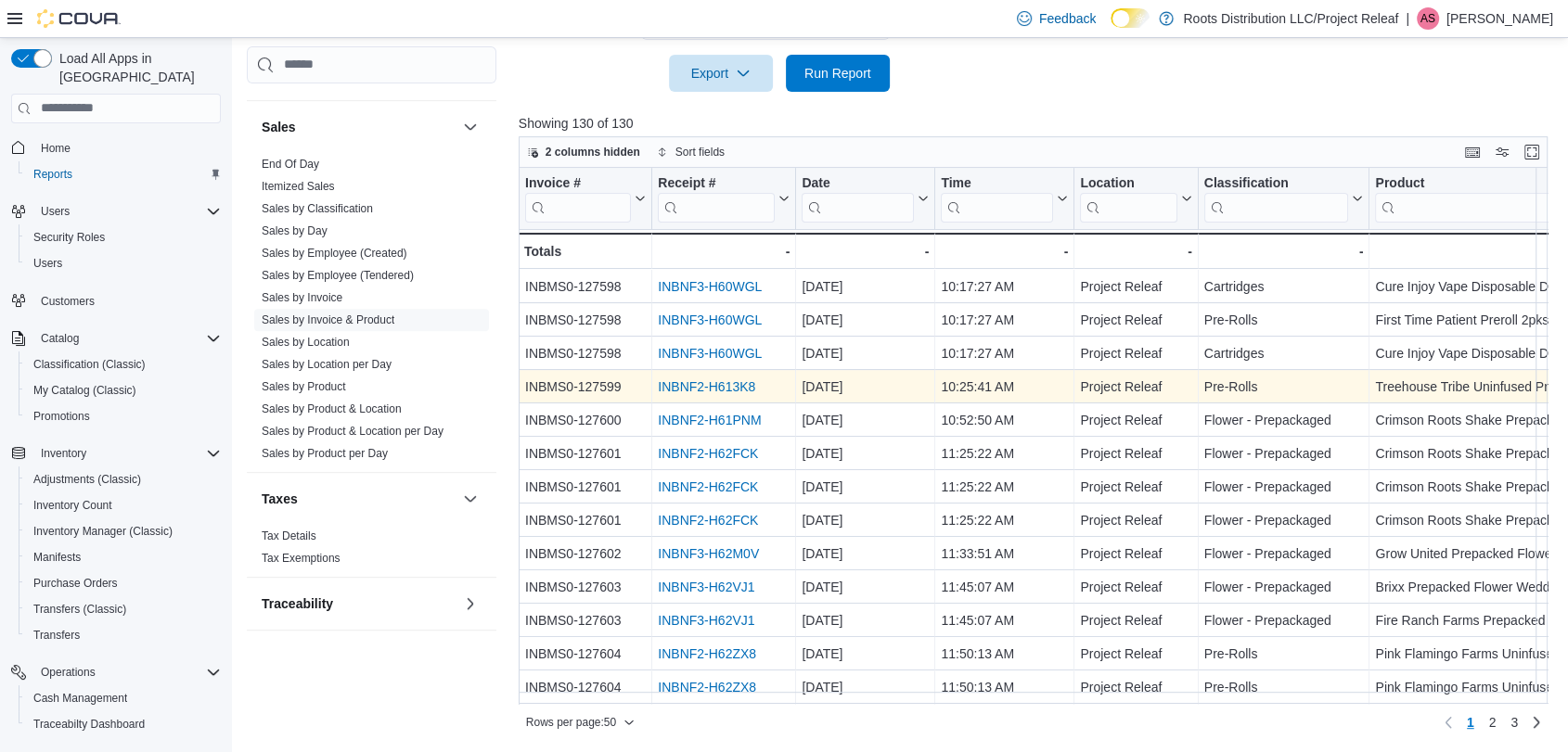
scroll to position [412, 0]
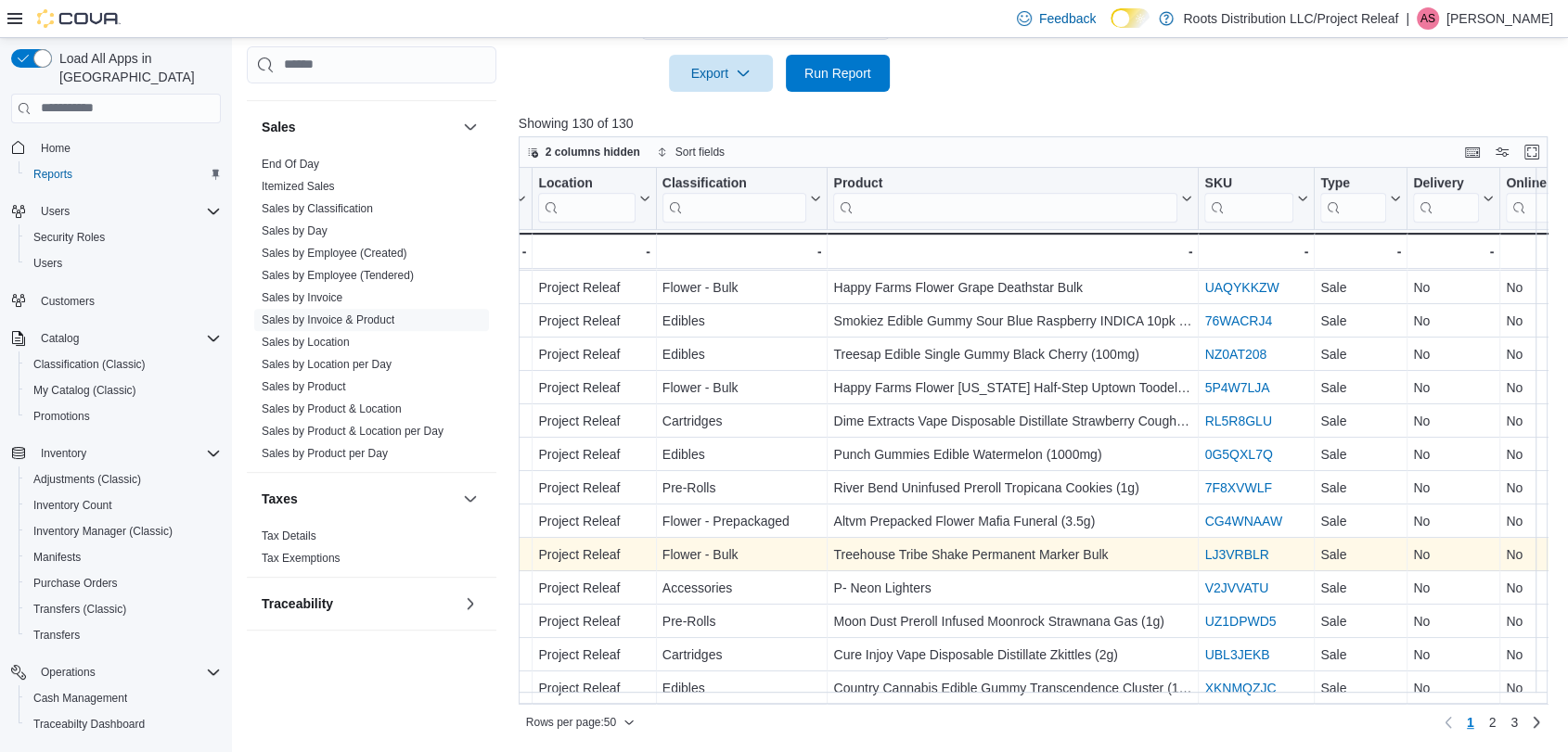
scroll to position [1245, 542]
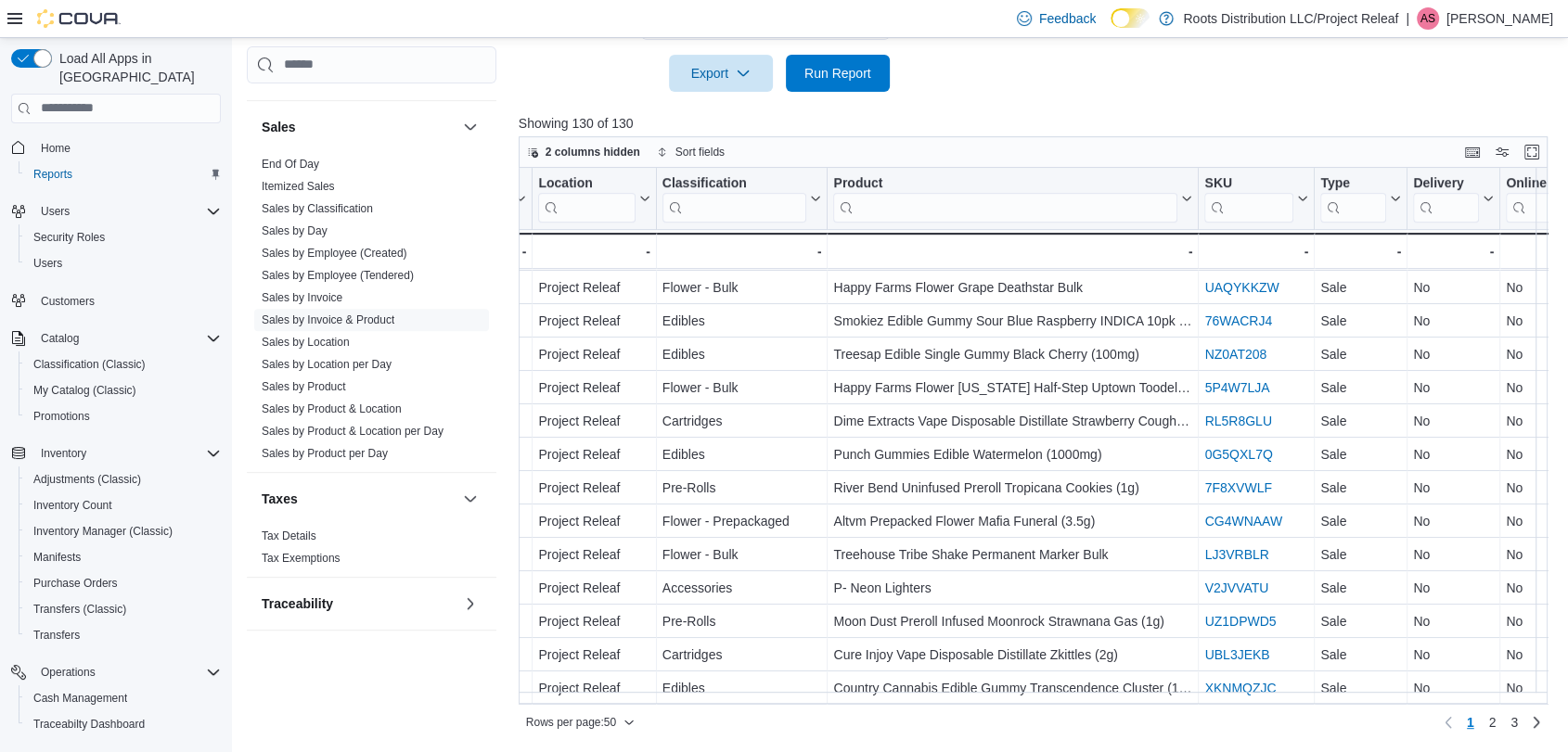
click at [956, 714] on div "Rows per page : 50 Page 1 of 3 1 2 3" at bounding box center [1033, 722] width 1029 height 30
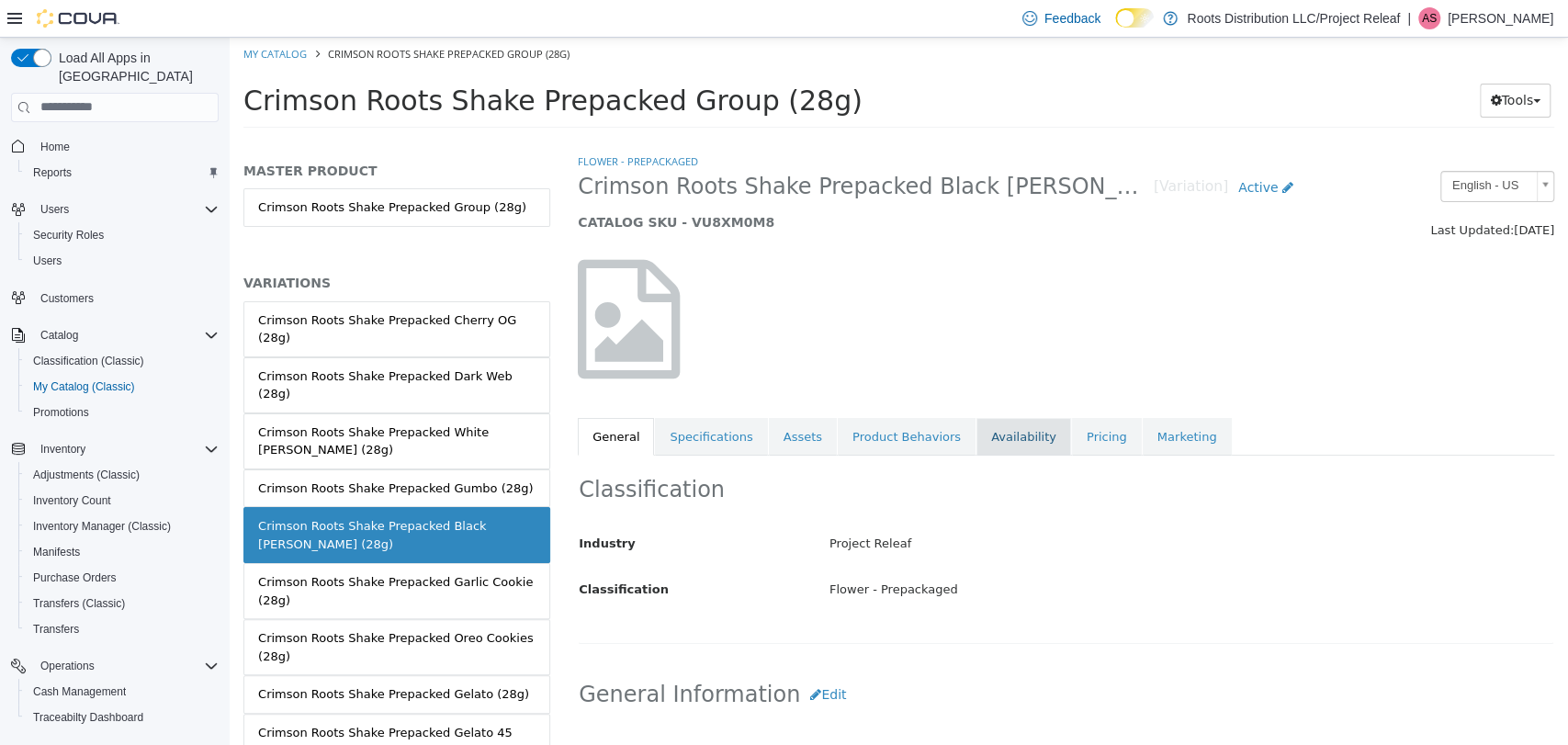
click at [978, 440] on link "Availability" at bounding box center [1024, 437] width 95 height 38
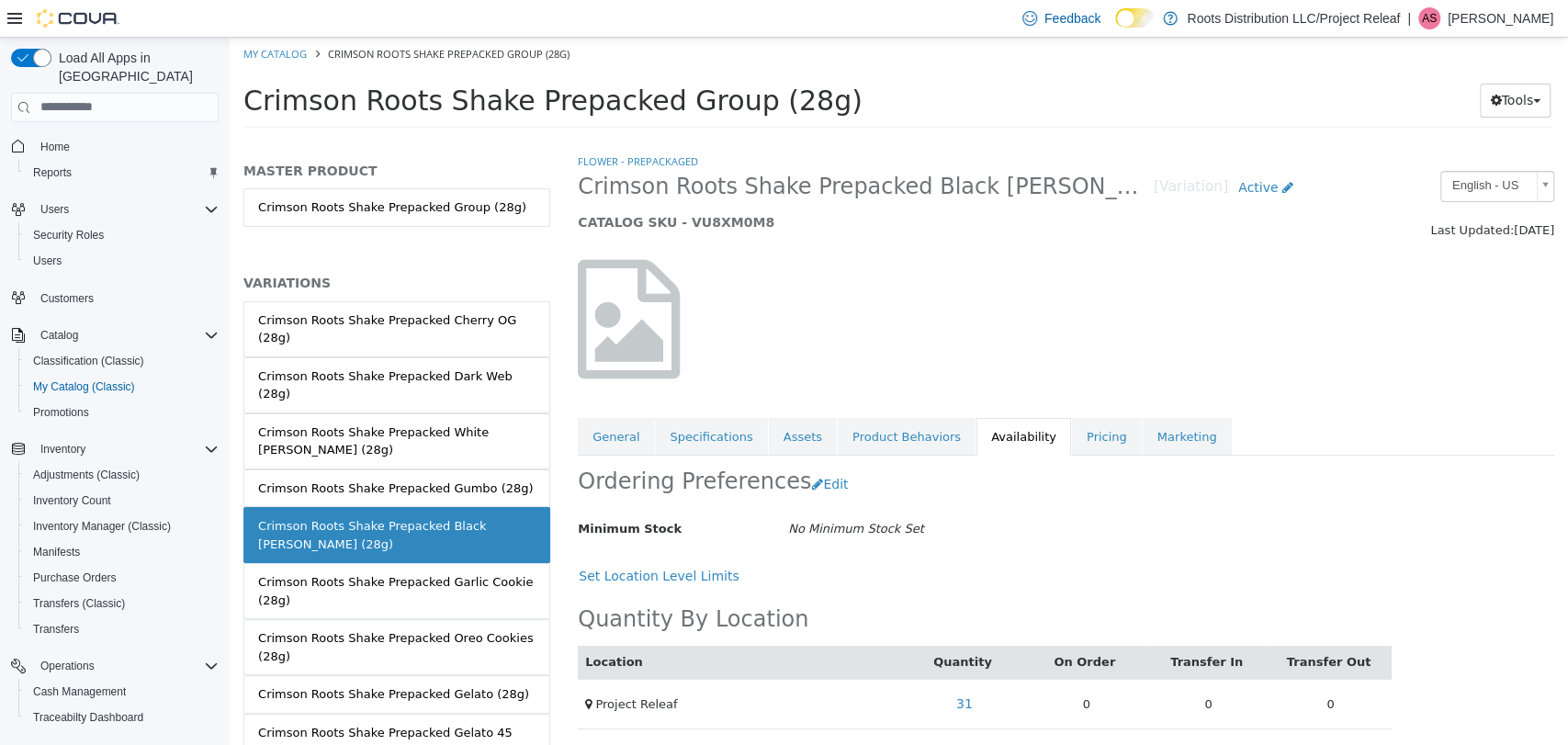
scroll to position [3, 0]
click at [957, 700] on link "31" at bounding box center [964, 700] width 36 height 34
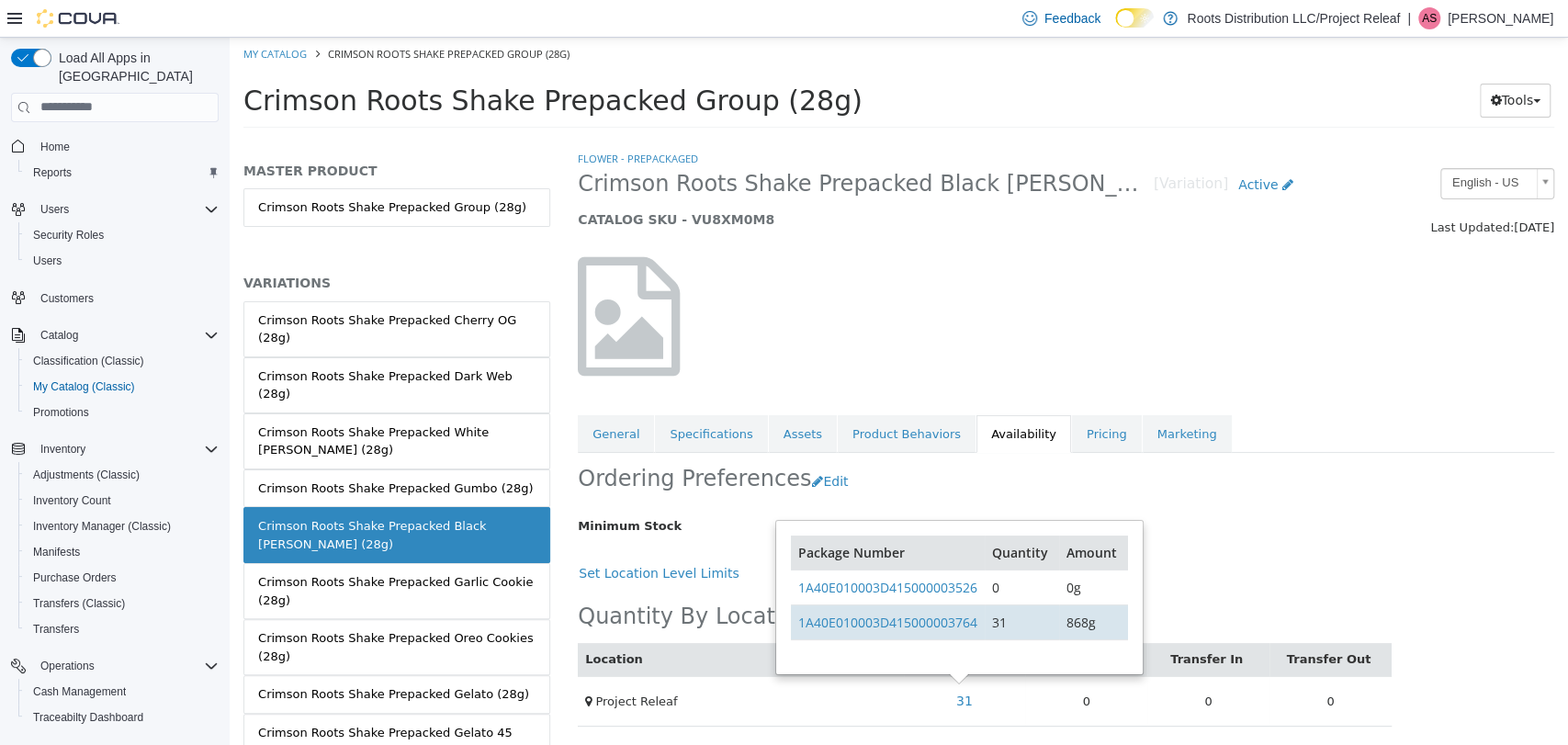
click at [1023, 632] on td "31" at bounding box center [1022, 622] width 75 height 35
click at [1013, 627] on td "31" at bounding box center [1022, 622] width 75 height 35
